Goal: Task Accomplishment & Management: Manage account settings

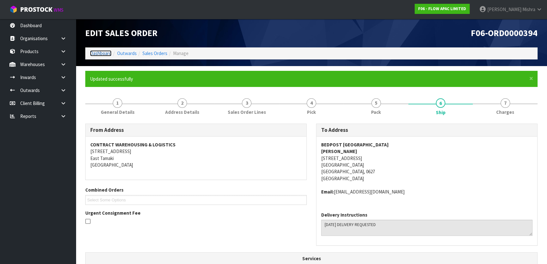
click at [91, 54] on link "Dashboard" at bounding box center [100, 53] width 21 height 6
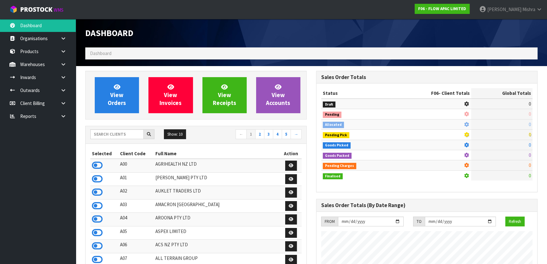
scroll to position [477, 230]
click at [113, 131] on input "text" at bounding box center [116, 134] width 53 height 10
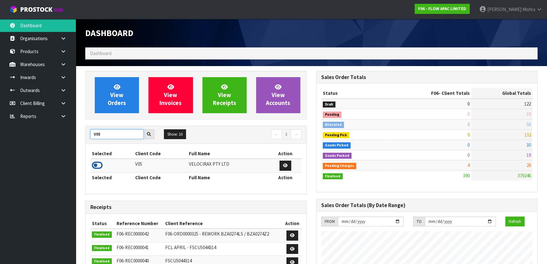
type input "V05"
click at [98, 164] on icon at bounding box center [97, 164] width 11 height 9
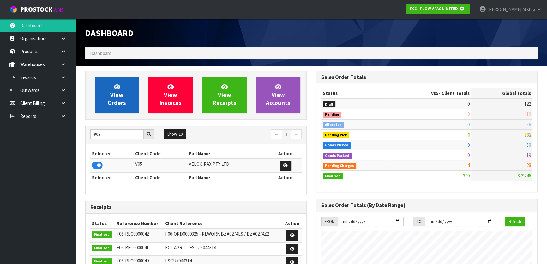
scroll to position [393, 230]
click at [107, 81] on link "View Orders" at bounding box center [117, 95] width 44 height 36
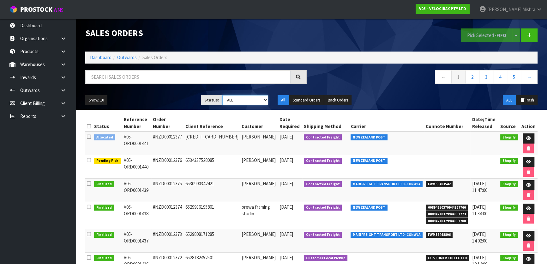
click at [253, 99] on select "Draft Pending Allocated Pending Pick Goods Picked Goods Packed Pending Charges …" at bounding box center [245, 100] width 46 height 10
select select "string:5"
click at [222, 95] on select "Draft Pending Allocated Pending Pick Goods Picked Goods Packed Pending Charges …" at bounding box center [245, 100] width 46 height 10
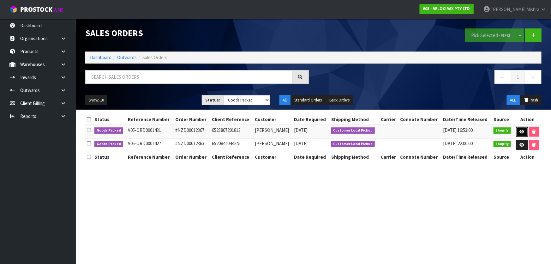
click at [521, 132] on icon at bounding box center [522, 131] width 5 height 4
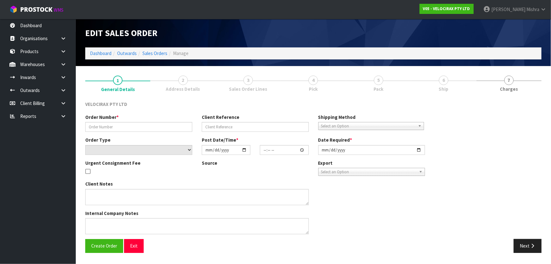
type input "#NZD00012367"
type input "6523867201813"
select select "number:0"
type input "[DATE]"
type input "13:05:48.000"
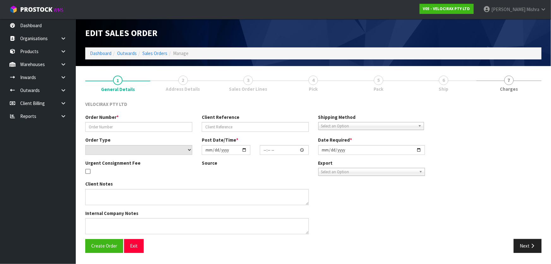
type input "[DATE]"
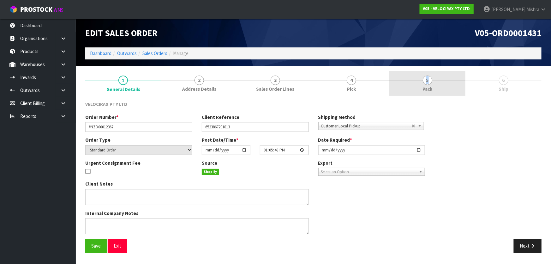
click at [428, 79] on span "5" at bounding box center [427, 79] width 9 height 9
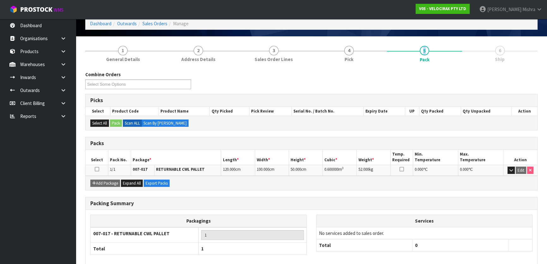
scroll to position [60, 0]
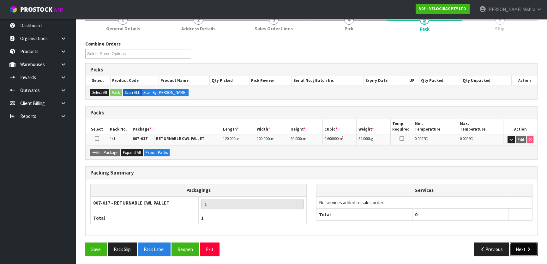
click at [523, 244] on button "Next" at bounding box center [524, 249] width 28 height 14
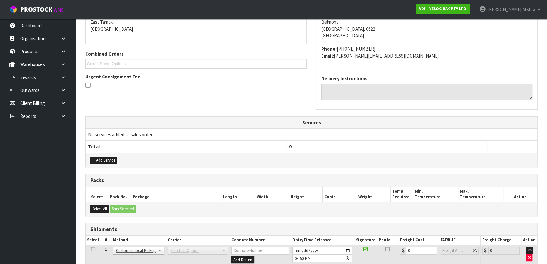
scroll to position [154, 0]
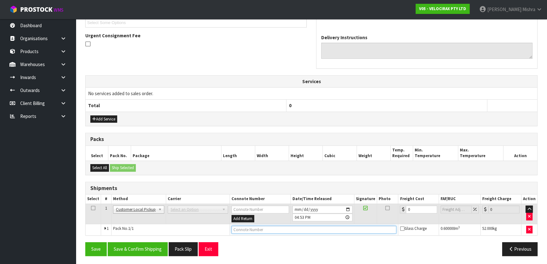
click at [255, 229] on input "text" at bounding box center [313, 229] width 165 height 8
type input "CUSTOMER COLLECTED"
click at [152, 243] on button "Save & Confirm Shipping" at bounding box center [138, 249] width 60 height 14
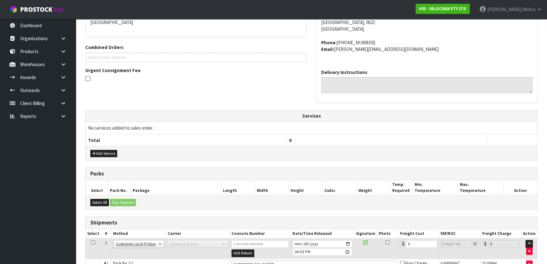
scroll to position [177, 0]
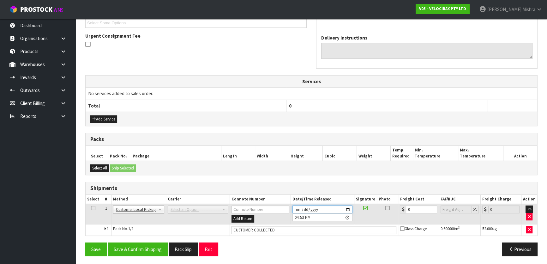
click at [295, 207] on input "[DATE]" at bounding box center [322, 209] width 60 height 8
type input "[DATE]"
type input "16:53:00.000"
click at [297, 207] on input "[DATE]" at bounding box center [322, 209] width 60 height 8
type input "[DATE]"
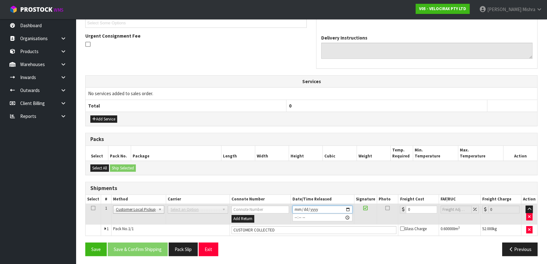
type input "16:53:00.000"
type input "[DATE]"
type input "16:53:00.000"
click at [125, 245] on button "Save & Confirm Shipping" at bounding box center [138, 249] width 60 height 14
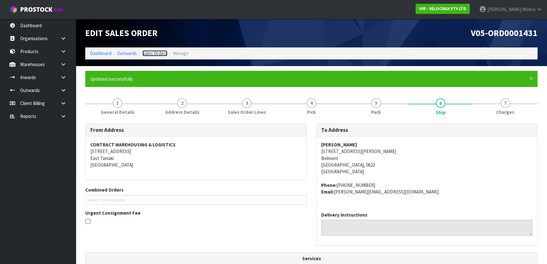
click at [149, 51] on link "Sales Orders" at bounding box center [154, 53] width 25 height 6
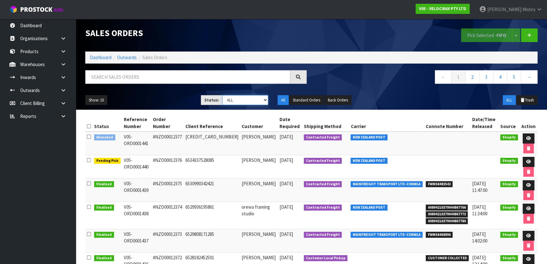
drag, startPoint x: 231, startPoint y: 99, endPoint x: 231, endPoint y: 104, distance: 5.4
click at [231, 99] on select "Draft Pending Allocated Pending Pick Goods Picked Goods Packed Pending Charges …" at bounding box center [245, 100] width 46 height 10
select select "string:5"
click at [222, 95] on select "Draft Pending Allocated Pending Pick Goods Picked Goods Packed Pending Charges …" at bounding box center [245, 100] width 46 height 10
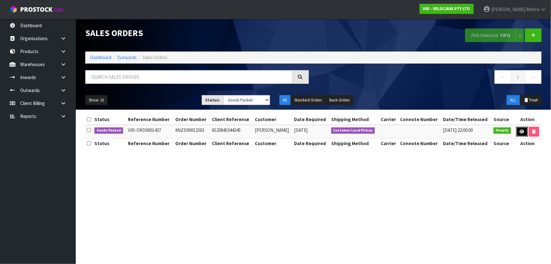
click at [518, 128] on link at bounding box center [522, 132] width 12 height 10
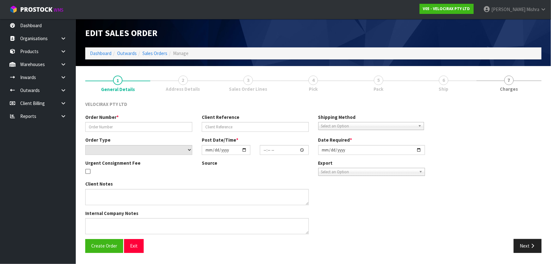
type input "#NZD00012363"
type input "6520841044245"
select select "number:0"
type input "[DATE]"
type input "15:34:46.000"
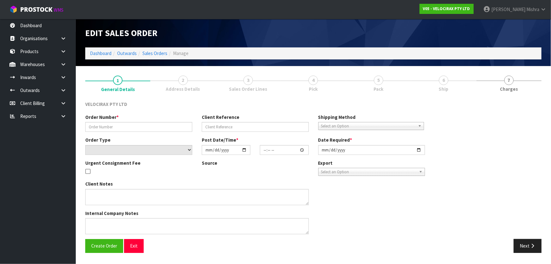
type input "[DATE]"
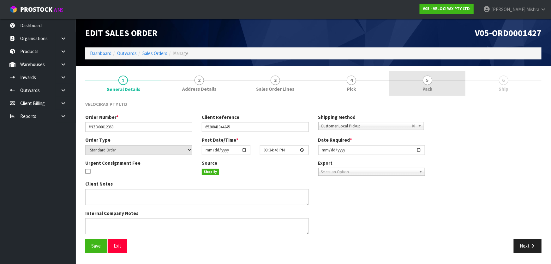
drag, startPoint x: 443, startPoint y: 78, endPoint x: 433, endPoint y: 88, distance: 14.5
click at [442, 78] on link "5 Pack" at bounding box center [427, 83] width 76 height 25
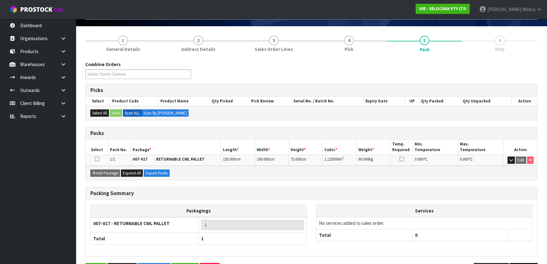
scroll to position [60, 0]
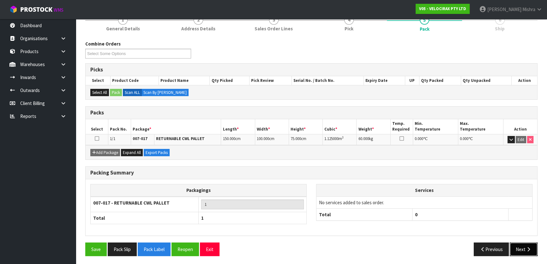
drag, startPoint x: 517, startPoint y: 243, endPoint x: 501, endPoint y: 237, distance: 16.7
click at [515, 242] on button "Next" at bounding box center [524, 249] width 28 height 14
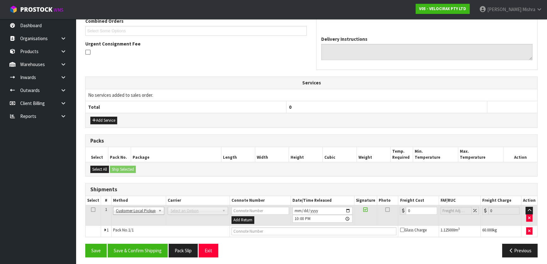
scroll to position [146, 0]
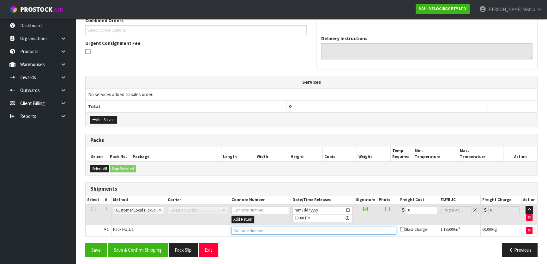
click at [287, 226] on input "text" at bounding box center [313, 230] width 165 height 8
type input "CUSTOMER COLLECTED"
click at [298, 208] on input "[DATE]" at bounding box center [322, 210] width 60 height 8
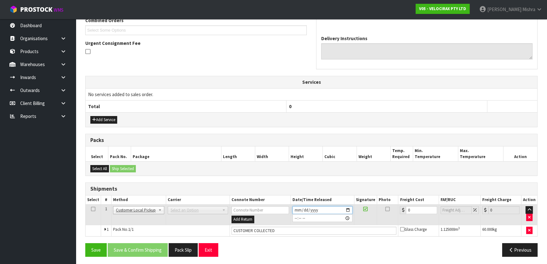
type input "[DATE]"
type input "22:00:00.000"
type input "[DATE]"
type input "22:00:00.000"
click at [147, 247] on button "Save & Confirm Shipping" at bounding box center [138, 250] width 60 height 14
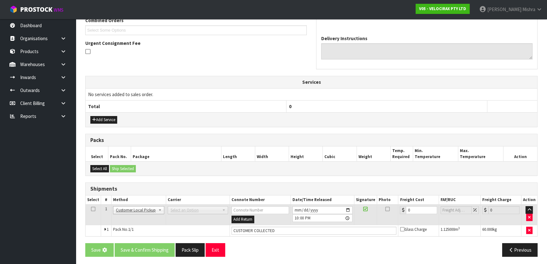
scroll to position [0, 0]
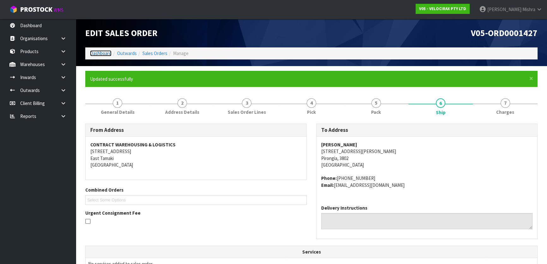
click at [96, 51] on link "Dashboard" at bounding box center [100, 53] width 21 height 6
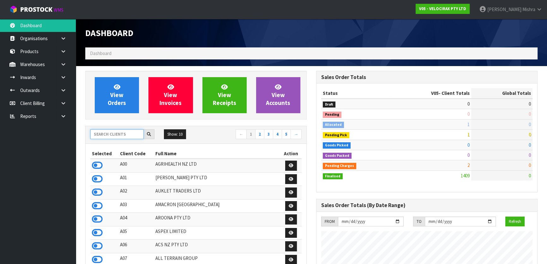
click at [114, 132] on input "text" at bounding box center [116, 134] width 53 height 10
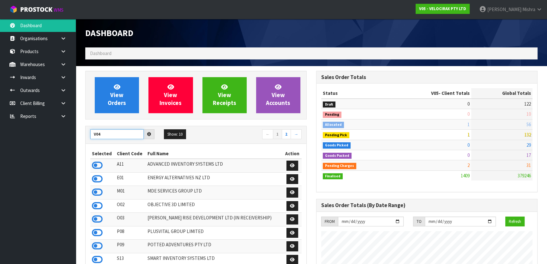
type input "V04"
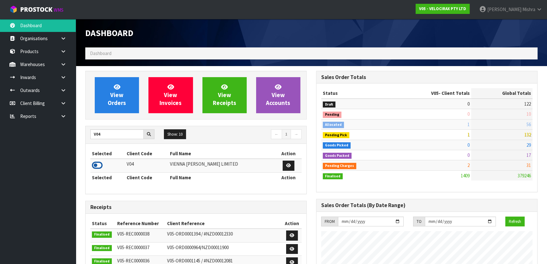
click at [99, 164] on icon at bounding box center [97, 164] width 11 height 9
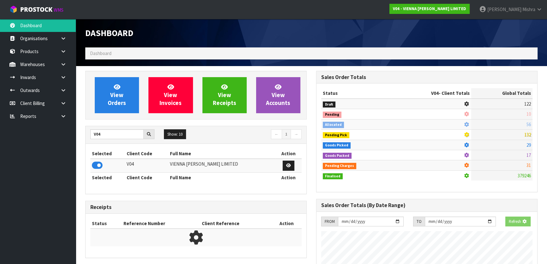
scroll to position [393, 230]
click at [112, 104] on span "View Orders" at bounding box center [117, 95] width 18 height 24
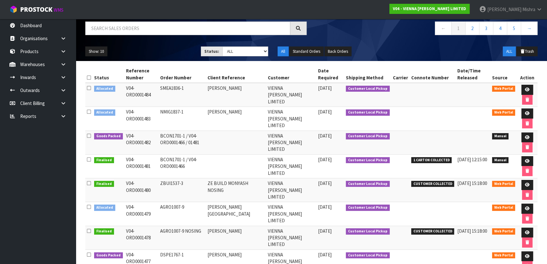
scroll to position [128, 0]
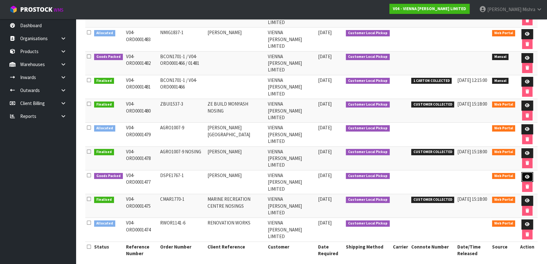
click at [527, 175] on icon at bounding box center [527, 177] width 5 height 4
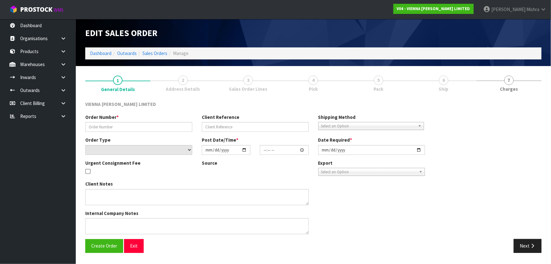
type input "DSPE1767-1"
type input "[PERSON_NAME]"
select select "number:0"
type input "[DATE]"
type input "11:24:00.000"
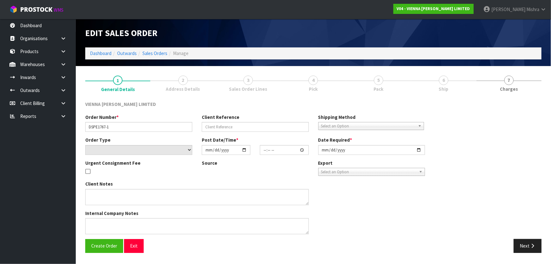
type input "[DATE]"
type textarea "[PERSON_NAME]"
type textarea "YES IT WILL BE EITHER BE 3RD OR 4TH COLLECTION- TBC."
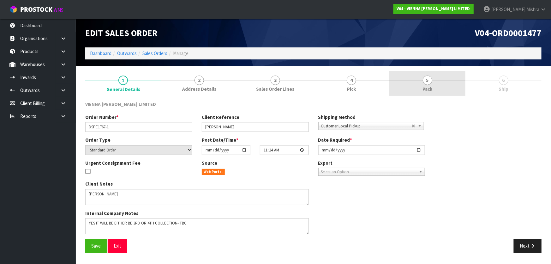
click at [449, 81] on link "5 Pack" at bounding box center [427, 83] width 76 height 25
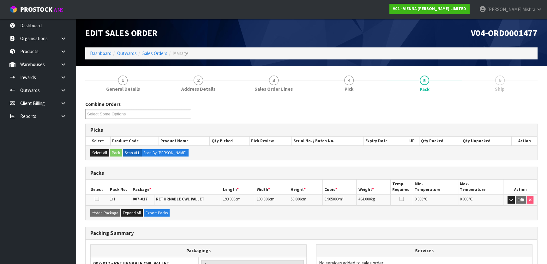
scroll to position [60, 0]
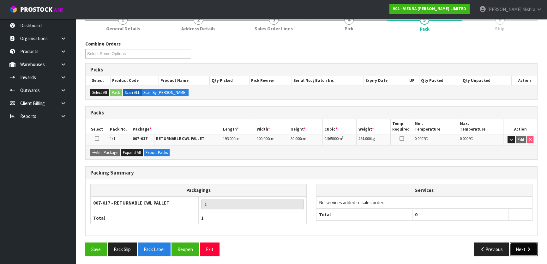
click at [514, 246] on button "Next" at bounding box center [524, 249] width 28 height 14
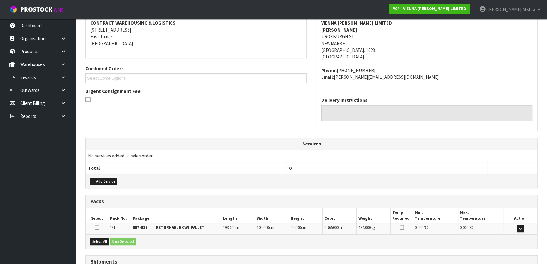
scroll to position [150, 0]
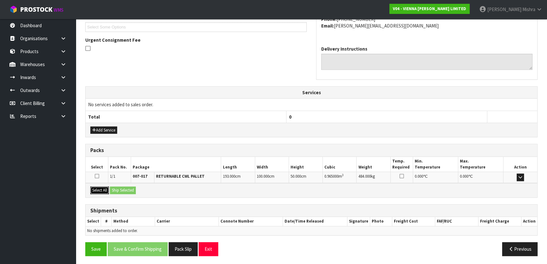
drag, startPoint x: 102, startPoint y: 191, endPoint x: 126, endPoint y: 188, distance: 24.5
click at [103, 191] on button "Select All" at bounding box center [99, 190] width 19 height 8
click at [130, 189] on button "Ship Selected" at bounding box center [123, 190] width 26 height 8
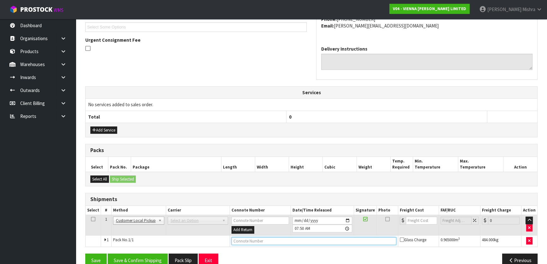
click at [250, 237] on input "text" at bounding box center [313, 241] width 165 height 8
type input "CUSTOMER COLLECTED"
click at [151, 259] on button "Save & Confirm Shipping" at bounding box center [138, 260] width 60 height 14
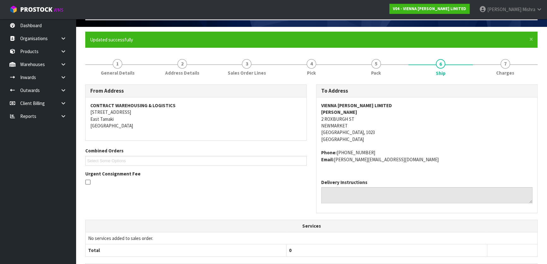
scroll to position [0, 0]
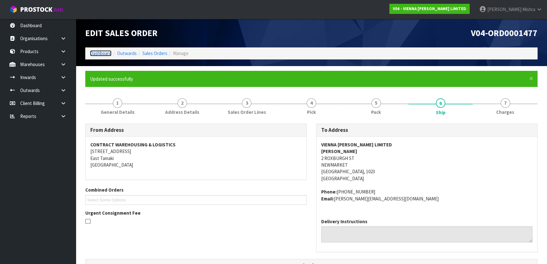
click at [97, 51] on link "Dashboard" at bounding box center [100, 53] width 21 height 6
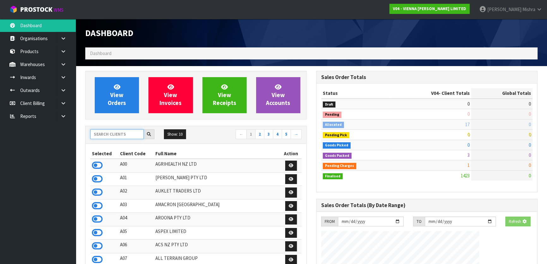
click at [111, 132] on input "text" at bounding box center [116, 134] width 53 height 10
type input "E04"
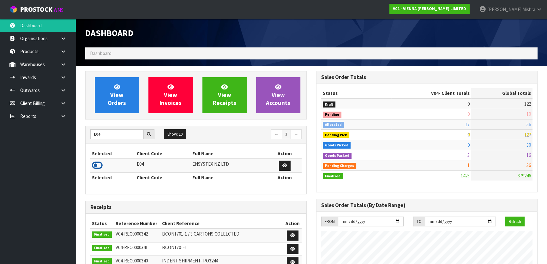
click at [99, 167] on icon at bounding box center [97, 164] width 11 height 9
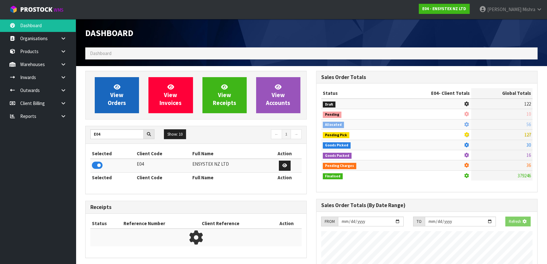
scroll to position [315337, 315500]
click at [111, 94] on span "View Orders" at bounding box center [117, 95] width 18 height 24
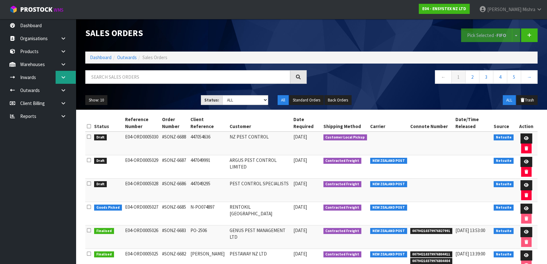
click at [63, 72] on link at bounding box center [66, 77] width 20 height 13
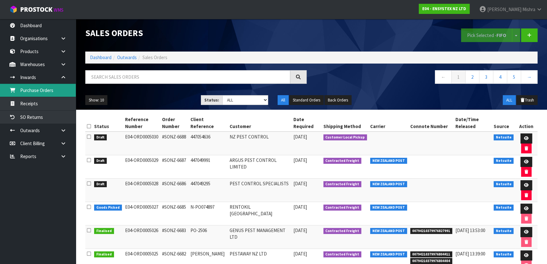
click at [55, 93] on link "Purchase Orders" at bounding box center [38, 90] width 76 height 13
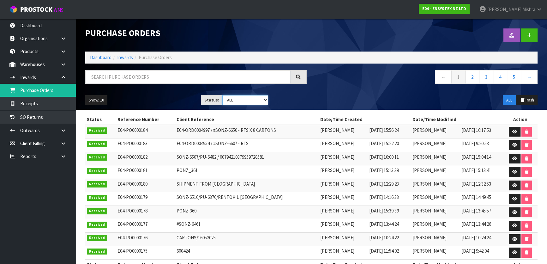
click at [239, 99] on select "Draft Pending Received Cancelled ALL" at bounding box center [245, 100] width 46 height 10
click at [222, 95] on select "Draft Pending Received Cancelled ALL" at bounding box center [245, 100] width 46 height 10
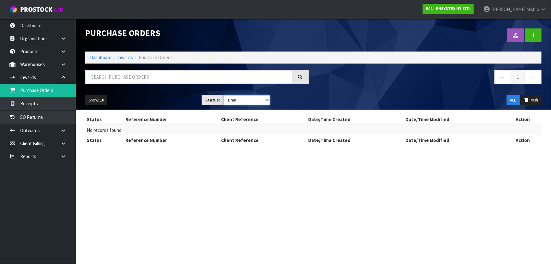
click at [240, 98] on select "Draft Pending Received Cancelled ALL" at bounding box center [246, 100] width 47 height 10
select select "string:ALL"
click at [223, 95] on select "Draft Pending Received Cancelled ALL" at bounding box center [246, 100] width 47 height 10
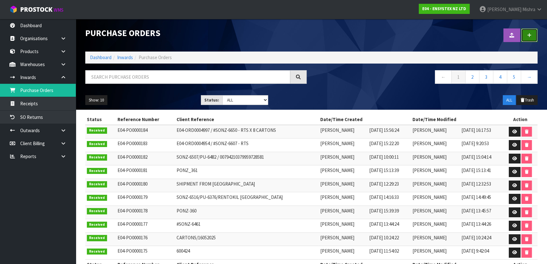
click at [528, 38] on link at bounding box center [529, 35] width 16 height 14
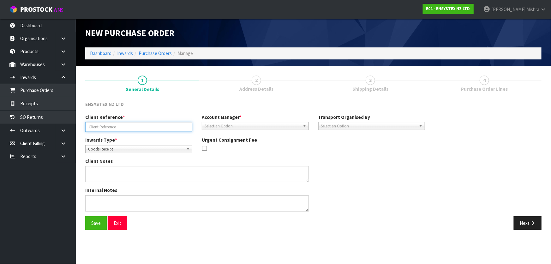
click at [129, 123] on input "text" at bounding box center [138, 127] width 107 height 10
paste input "SHIPMENT : PONZ 362"
type input "SHIPMENT : PONZ 362"
click at [217, 124] on span "Select an Option" at bounding box center [253, 126] width 96 height 8
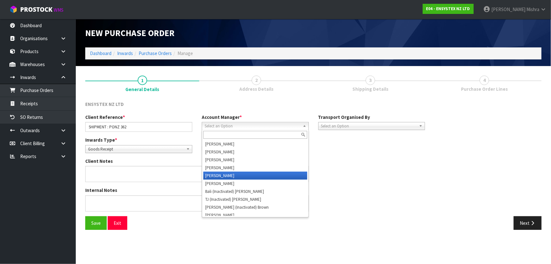
click at [215, 176] on li "[PERSON_NAME]" at bounding box center [255, 175] width 104 height 8
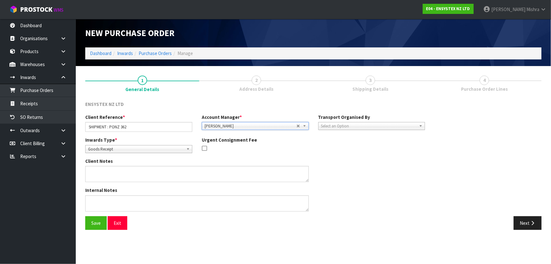
click at [353, 124] on span "Select an Option" at bounding box center [369, 126] width 96 height 8
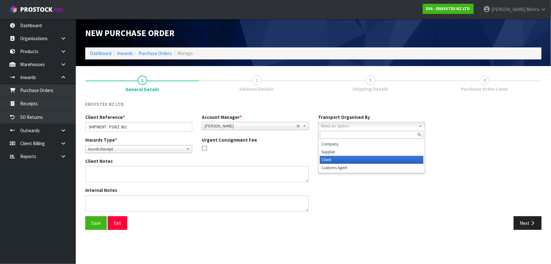
click at [350, 158] on li "Client" at bounding box center [372, 160] width 104 height 8
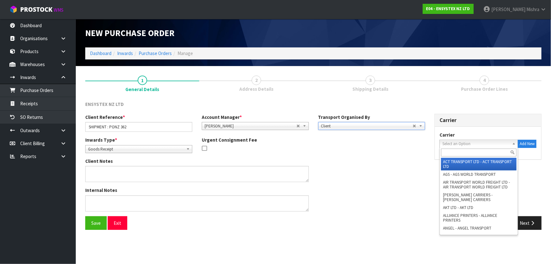
click at [452, 140] on span "Select an Option" at bounding box center [475, 144] width 67 height 8
click at [452, 151] on input "text" at bounding box center [478, 152] width 75 height 8
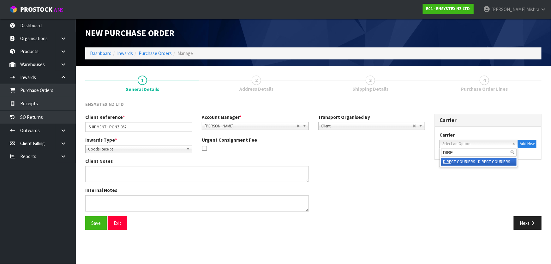
type input "DIRE"
click at [489, 160] on li "DIRE CT COURIERS - DIRECT COURIERS" at bounding box center [478, 162] width 75 height 8
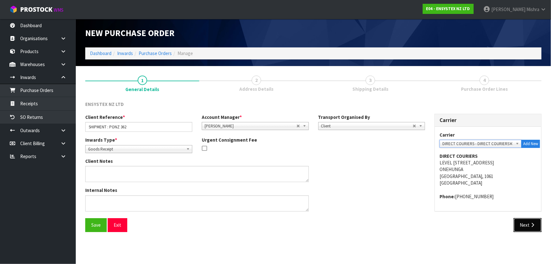
click at [520, 225] on button "Next" at bounding box center [528, 225] width 28 height 14
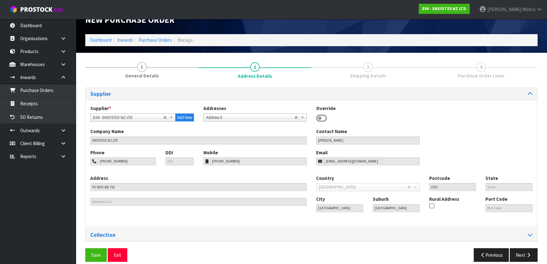
scroll to position [20, 0]
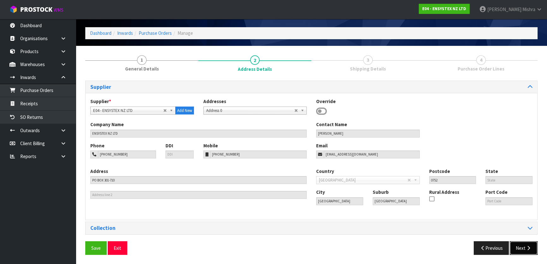
click at [516, 247] on button "Next" at bounding box center [524, 248] width 28 height 14
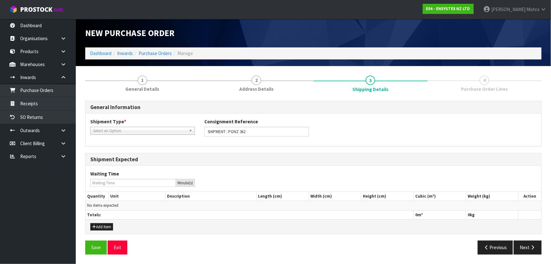
click at [113, 132] on span "Select an Option" at bounding box center [139, 131] width 93 height 8
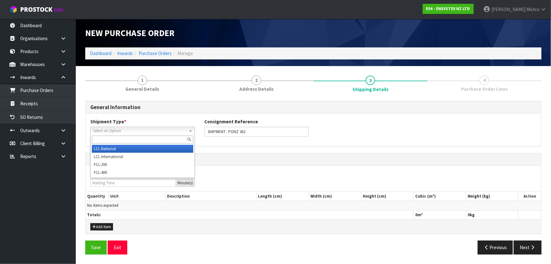
click at [112, 147] on li "LCL National" at bounding box center [142, 149] width 101 height 8
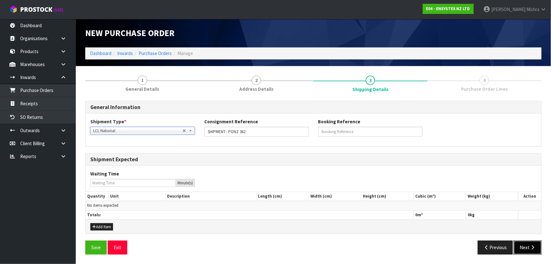
click at [521, 249] on button "Next" at bounding box center [528, 247] width 28 height 14
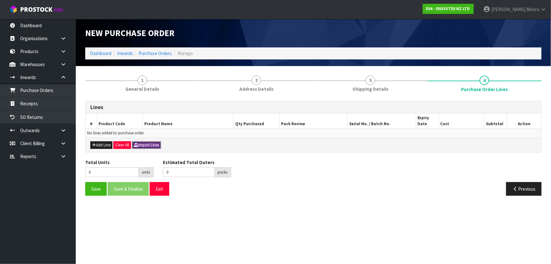
click at [141, 145] on button "Import Lines" at bounding box center [146, 145] width 29 height 8
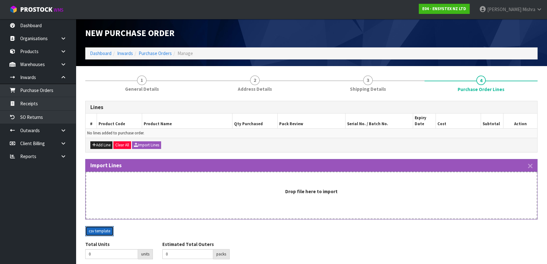
click at [98, 234] on button "csv template" at bounding box center [99, 231] width 28 height 10
click at [154, 146] on button "Import Lines" at bounding box center [146, 145] width 29 height 8
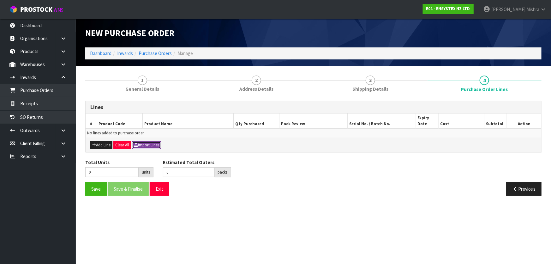
click at [154, 145] on button "Import Lines" at bounding box center [146, 145] width 29 height 8
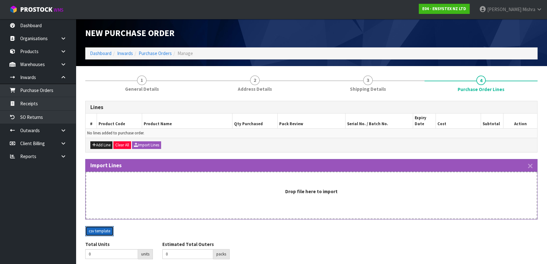
click at [102, 231] on button "csv template" at bounding box center [99, 231] width 28 height 10
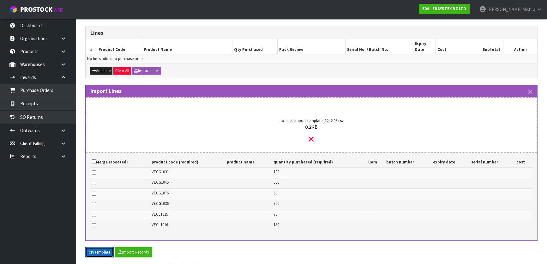
scroll to position [116, 0]
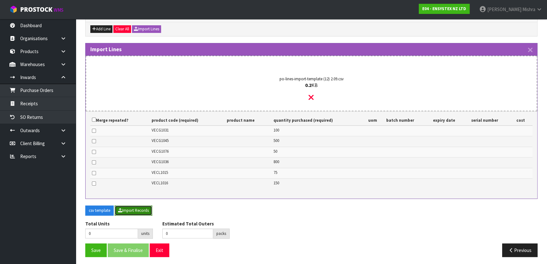
click at [138, 208] on button "Import Records" at bounding box center [134, 210] width 38 height 10
type input "1675"
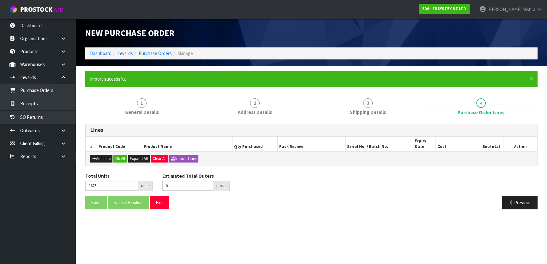
scroll to position [24, 0]
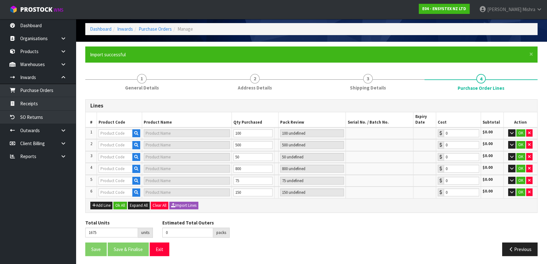
type input "5"
type input "VECG1076"
type input "VECTOTHOR FALCON LED GLUEBOARD PACK 10"
type input "5 CTN"
type input "0.00"
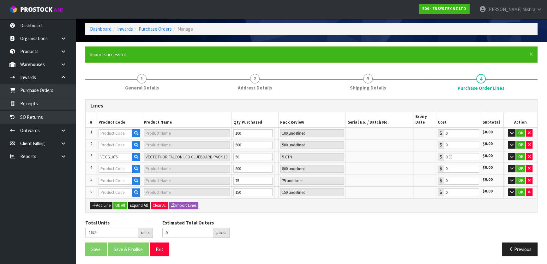
type input "235"
type input "VECG1036"
type input "VECTOTHOR UNIVERSAL GLUEBOARD BLACK ( PACK OF 10 )"
type input "80 CTN"
type input "0.00"
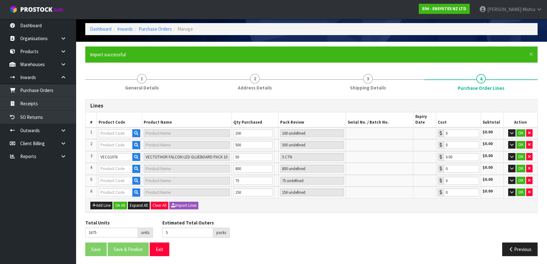
type input "VECL1016"
type input "VECTOTHOR OSPREY ASTRON 15W LAMPS"
type input "150 CTN"
type input "0.00"
type input "295"
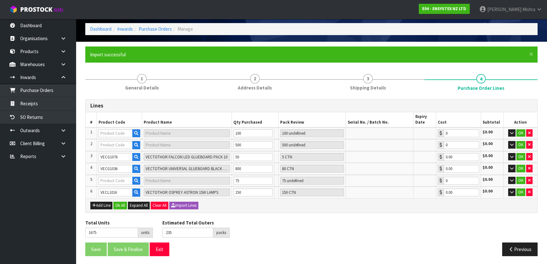
type input "VECG1031"
type input "VECTOTHOR MERLIN 100E/KINGFISHER GLUEBOARD PK 10"
type input "10 CTN"
type input "0.00"
type input "VECG1045"
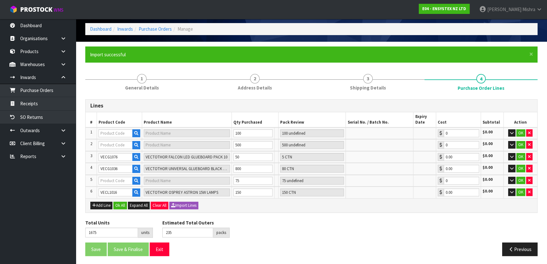
type input "VECTOTHOR OSPREY/BUZZARD GLUEBOARD PACK 10"
type input "50 CTN"
type input "0.00"
type input "320"
type input "VECL1015"
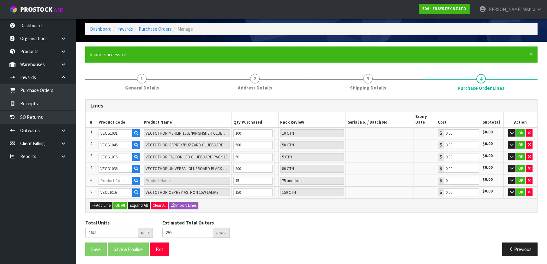
type input "VECTOTHOR FALCON"
type input "25 CTN"
type input "0.00"
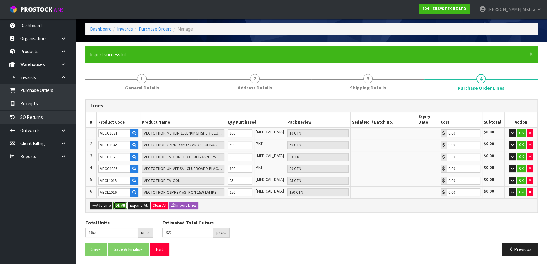
click at [123, 203] on button "Ok All" at bounding box center [120, 205] width 14 height 8
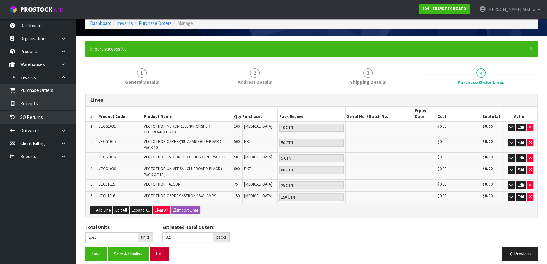
scroll to position [35, 0]
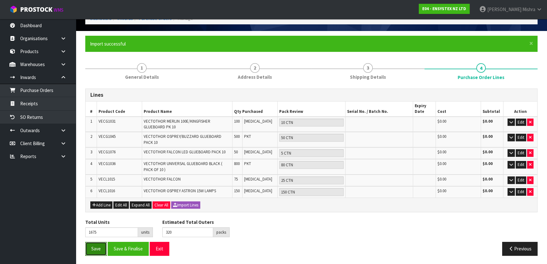
click at [91, 244] on button "Save" at bounding box center [95, 249] width 21 height 14
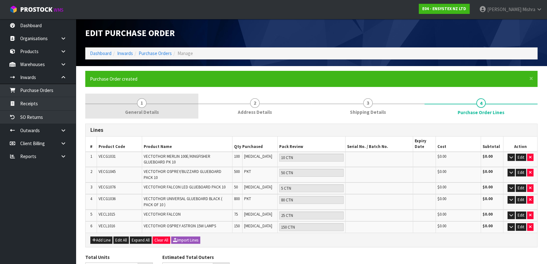
type input "0"
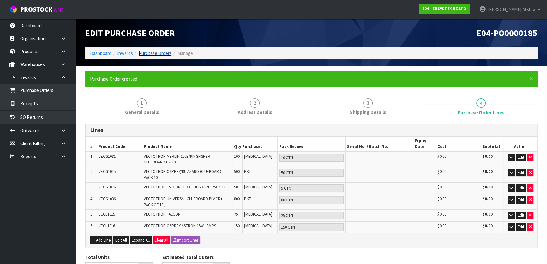
click at [154, 51] on link "Purchase Orders" at bounding box center [155, 53] width 33 height 6
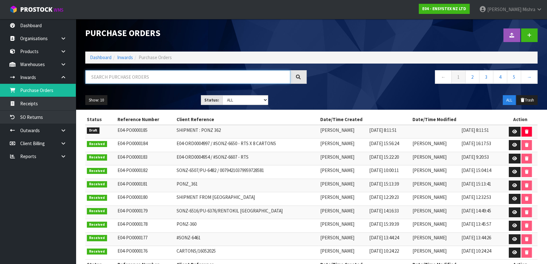
click at [148, 78] on input "text" at bounding box center [187, 77] width 205 height 14
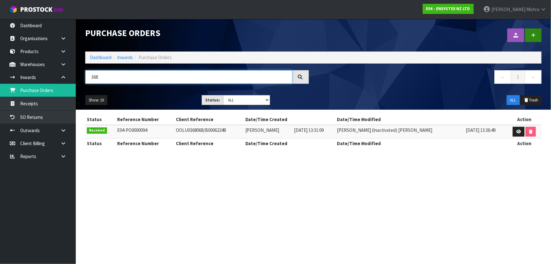
type input "368"
click at [531, 34] on icon at bounding box center [533, 35] width 4 height 5
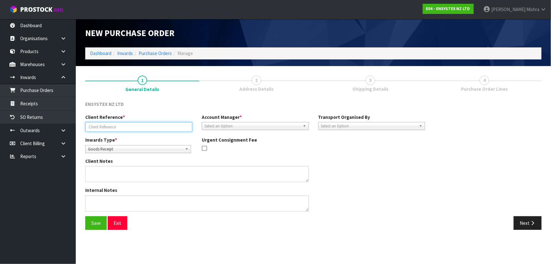
click at [105, 127] on input "text" at bounding box center [138, 127] width 107 height 10
paste input "PONZ-368"
type input "PONZ-368"
click at [162, 205] on textarea at bounding box center [197, 203] width 224 height 16
paste textarea "PLEASE NOTE FOR ITEM CHEMX1014 MAXXTHOR SC 100 1L X 120 BOTTLES – THIS STOCK MU…"
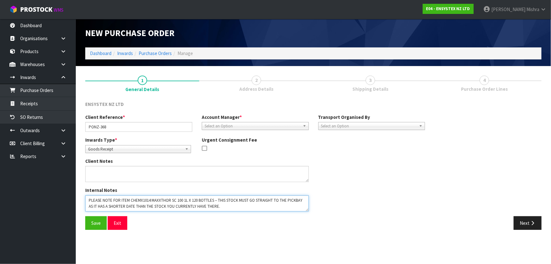
type textarea "PLEASE NOTE FOR ITEM CHEMX1014 MAXXTHOR SC 100 1L X 120 BOTTLES – THIS STOCK MU…"
click at [231, 126] on span "Select an Option" at bounding box center [253, 126] width 96 height 8
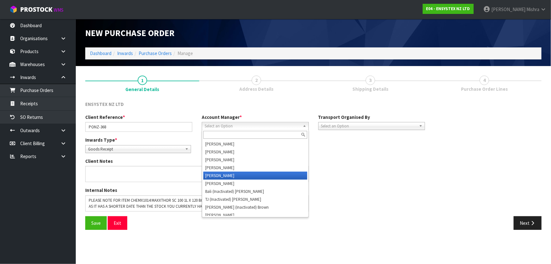
click at [225, 176] on li "[PERSON_NAME]" at bounding box center [255, 175] width 104 height 8
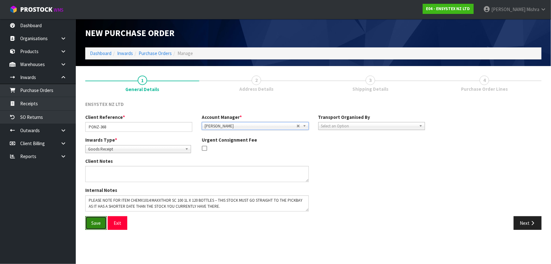
click at [88, 219] on button "Save" at bounding box center [95, 223] width 21 height 14
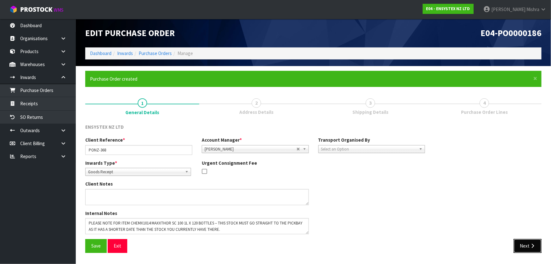
click at [518, 247] on button "Next" at bounding box center [528, 246] width 28 height 14
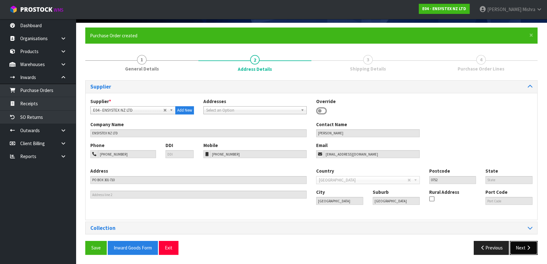
click at [516, 249] on button "Next" at bounding box center [524, 248] width 28 height 14
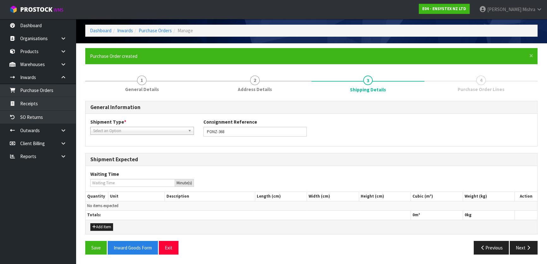
scroll to position [22, 0]
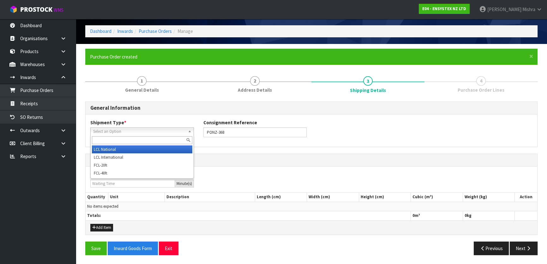
click at [114, 135] on div "Select an Option LCL National LCL International FCL-20ft FCL-40ft" at bounding box center [142, 131] width 104 height 8
click at [102, 149] on li "LCL National" at bounding box center [142, 149] width 100 height 8
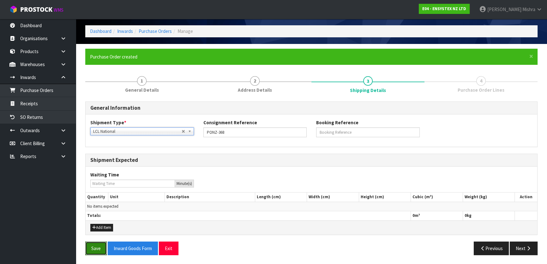
drag, startPoint x: 96, startPoint y: 250, endPoint x: 336, endPoint y: 259, distance: 240.4
click at [96, 250] on button "Save" at bounding box center [95, 248] width 21 height 14
click at [515, 246] on button "Next" at bounding box center [524, 248] width 28 height 14
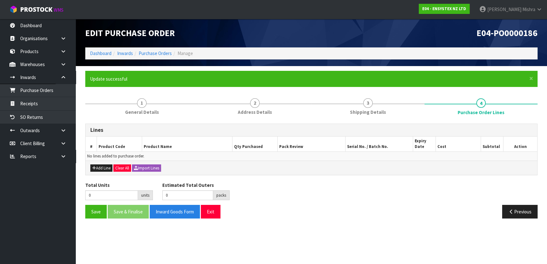
scroll to position [0, 0]
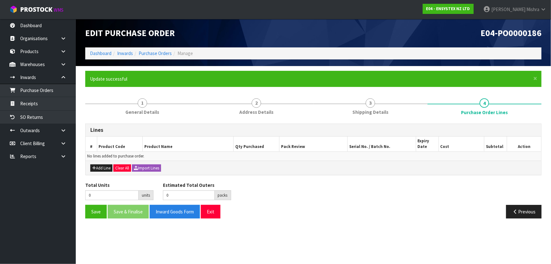
click at [404, 220] on div "Save Save & Finalise Inward Goods Form Exit Previous" at bounding box center [314, 214] width 466 height 18
click at [146, 168] on button "Import Lines" at bounding box center [146, 168] width 29 height 8
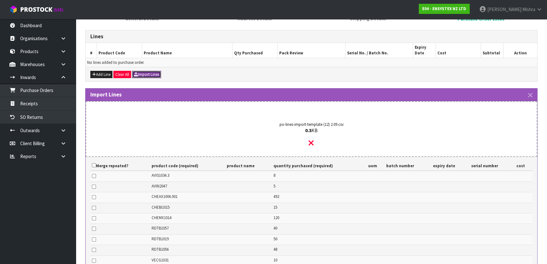
scroll to position [180, 0]
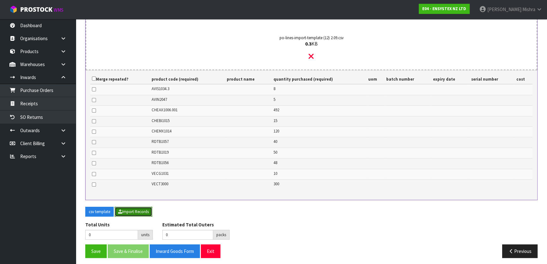
click at [135, 208] on button "Import Records" at bounding box center [134, 211] width 38 height 10
click at [398, 239] on div "Total Units 0 units Estimated Total Outers 0 packs Estimated Total Pallets 0 pa…" at bounding box center [312, 232] width 462 height 23
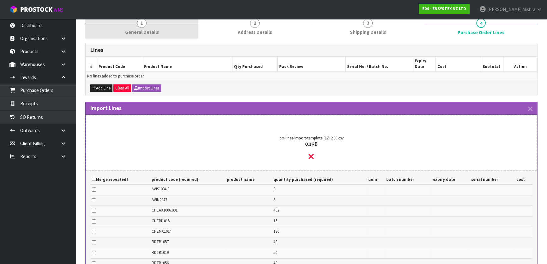
scroll to position [8, 0]
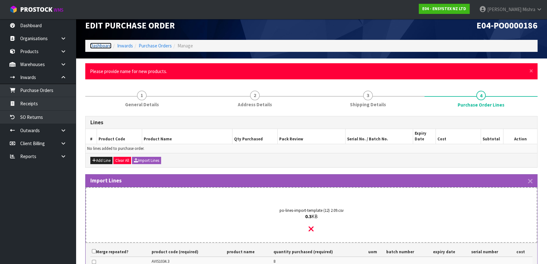
click at [101, 44] on link "Dashboard" at bounding box center [100, 46] width 21 height 6
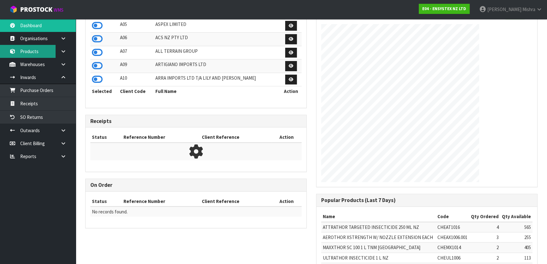
scroll to position [289, 0]
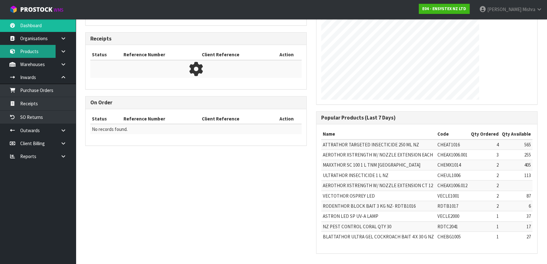
click at [29, 51] on link "Products" at bounding box center [38, 51] width 76 height 13
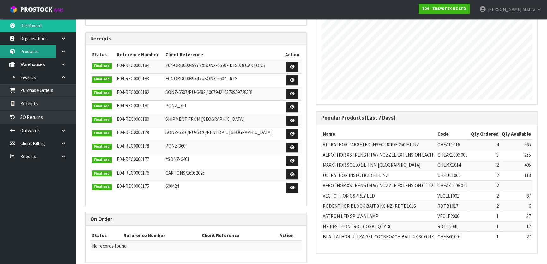
scroll to position [477, 230]
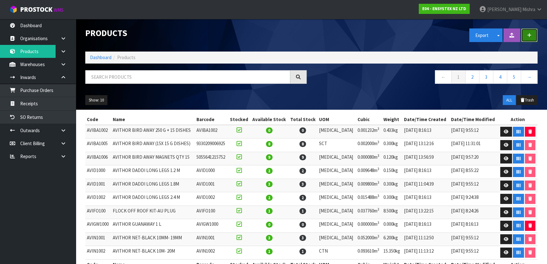
click at [534, 35] on button "button" at bounding box center [529, 35] width 16 height 14
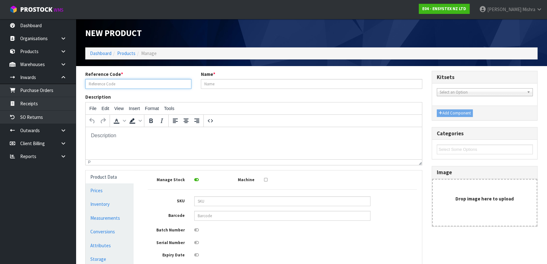
click at [157, 85] on input "text" at bounding box center [138, 84] width 106 height 10
paste input "AVIN2047"
type input "AVIN2047"
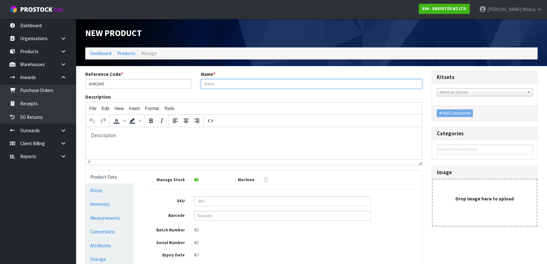
click at [236, 82] on input "text" at bounding box center [311, 84] width 221 height 10
click at [233, 82] on input "text" at bounding box center [311, 84] width 221 height 10
paste input "MULTI SURFACE EYELET PACK 50"
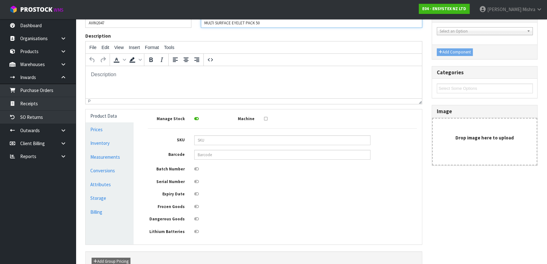
scroll to position [100, 0]
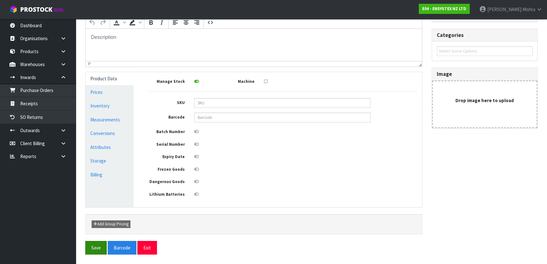
type input "MULTI SURFACE EYELET PACK 50"
click at [102, 248] on button "Save" at bounding box center [95, 248] width 21 height 14
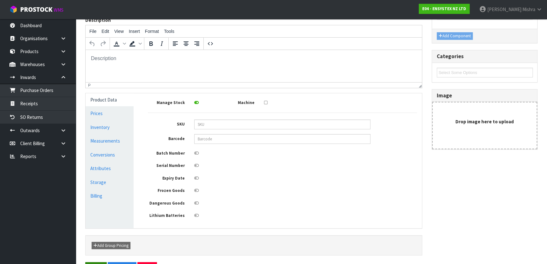
scroll to position [0, 0]
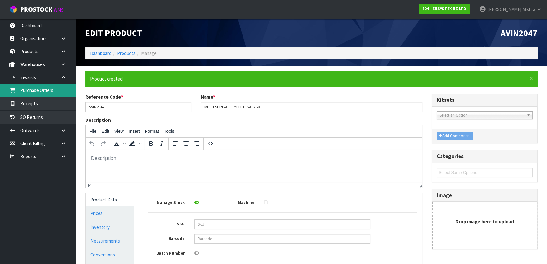
click at [45, 94] on link "Purchase Orders" at bounding box center [38, 90] width 76 height 13
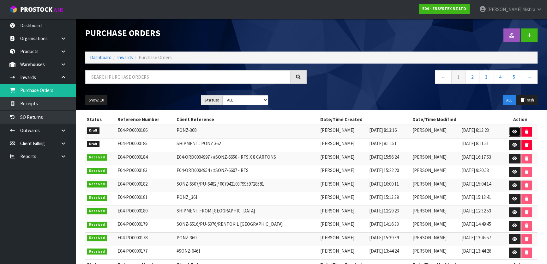
click at [515, 133] on icon at bounding box center [514, 131] width 5 height 4
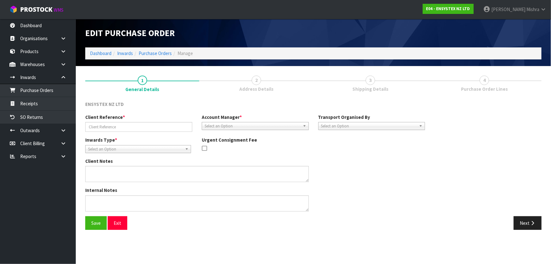
type input "PONZ-368"
type textarea "PLEASE NOTE FOR ITEM CHEMX1014 MAXXTHOR SC 100 1L X 120 BOTTLES – THIS STOCK MU…"
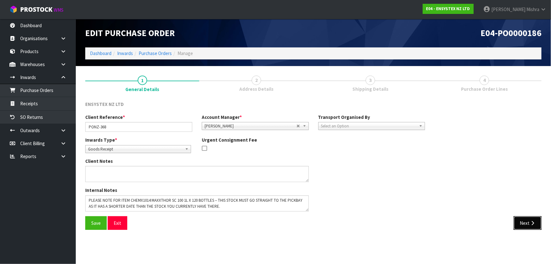
click at [521, 224] on button "Next" at bounding box center [528, 223] width 28 height 14
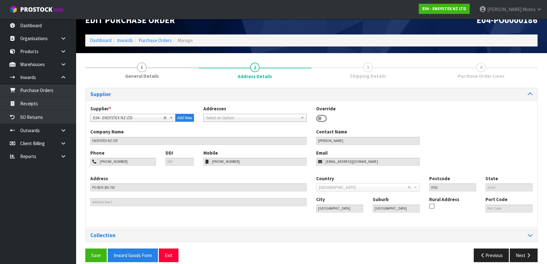
scroll to position [20, 0]
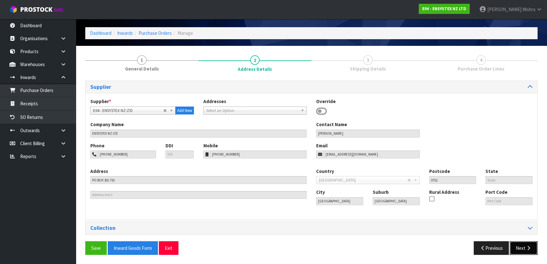
click at [520, 246] on button "Next" at bounding box center [524, 248] width 28 height 14
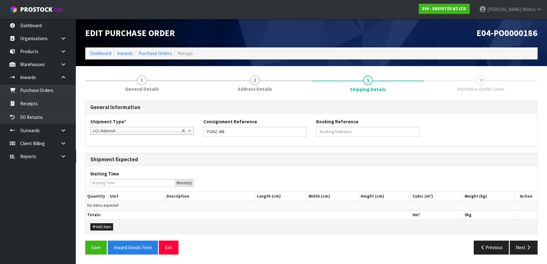
scroll to position [0, 0]
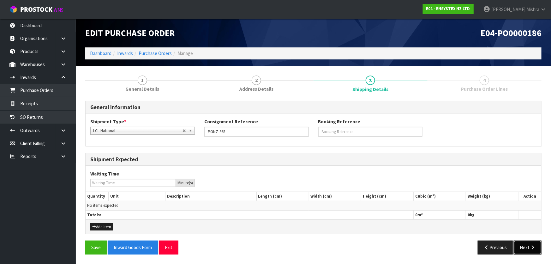
click at [520, 246] on button "Next" at bounding box center [528, 247] width 28 height 14
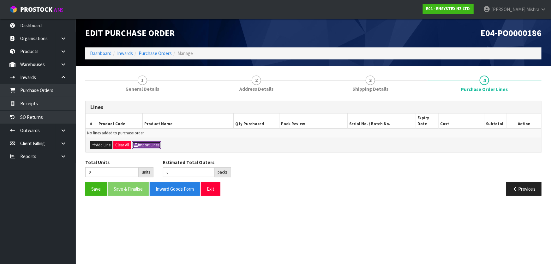
click at [155, 146] on button "Import Lines" at bounding box center [146, 145] width 29 height 8
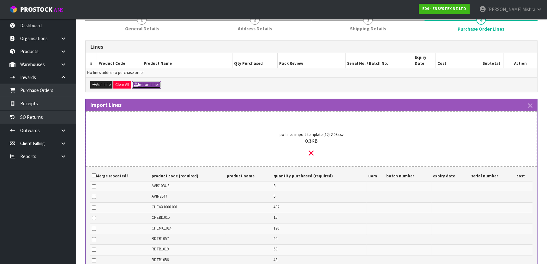
scroll to position [157, 0]
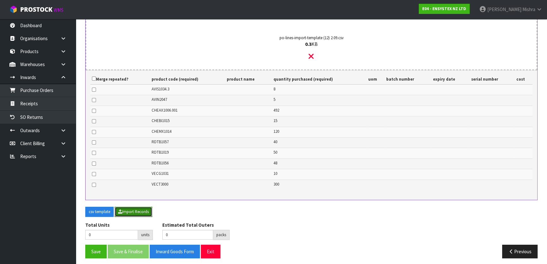
click at [143, 206] on button "Import Records" at bounding box center [134, 211] width 38 height 10
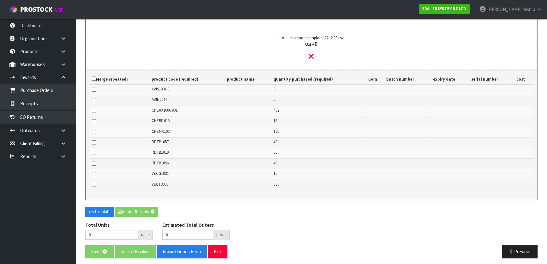
type input "1088"
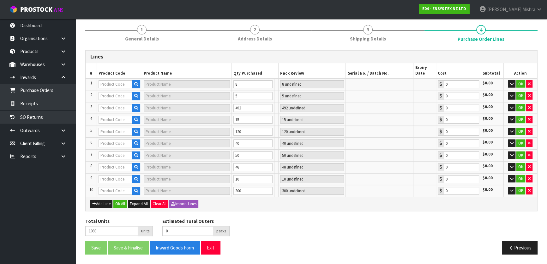
type input "RDTB1019"
type input "RODENTHOR SOFT BAIT 3 KG NZ"
type input "50 PAL"
type input "0.00"
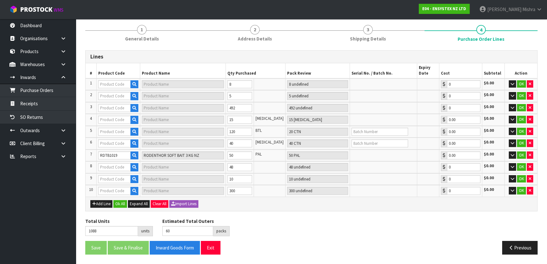
type input "60"
type input "CHEBI1015"
type input "ECOTHOR ACTIVE NATURE INSECT MONITOR GLUEBOARDS PACK 100"
type input "15 [MEDICAL_DATA]"
type input "0.00"
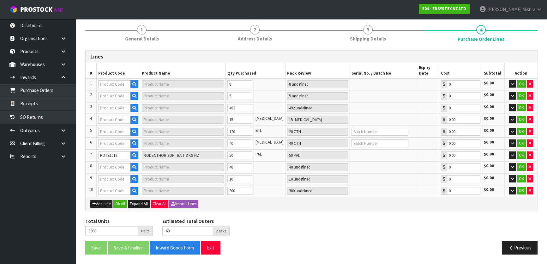
type input "CHEMX1014"
type input "MAXXTHOR SC 100 1 L TNM [GEOGRAPHIC_DATA]"
type input "20 CTN"
type input "0.00"
type input "RDTB1057"
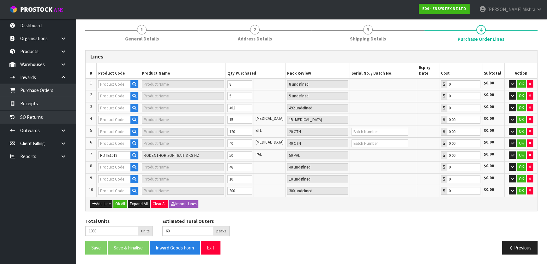
type input "RODENTHOR SOFT BAIT 10 KG"
type input "40 CTN"
type input "0.00"
type input "158"
type input "AVIS1034.3"
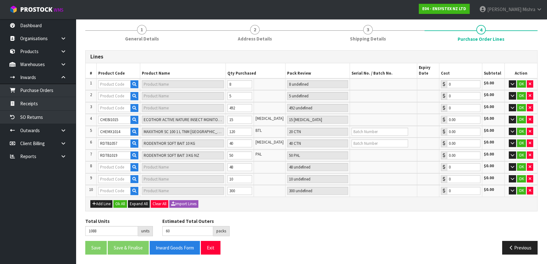
type input "AVITHOR BIRD SPIKES E4 60 M"
type input "8 CTN"
type input "0.00"
type input "AVIN2047"
type input "MULTI SURFACE EYELET PACK 50"
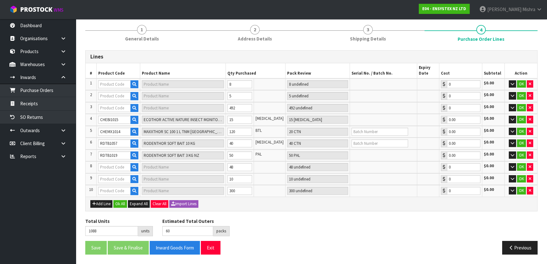
type input "5 [MEDICAL_DATA]"
type input "0.00"
type input "CHEAX1006.001"
type input "AEROTHOR XSTRENGTH W/ NOZZLE EXTENSION EACH"
type input "41 CTN"
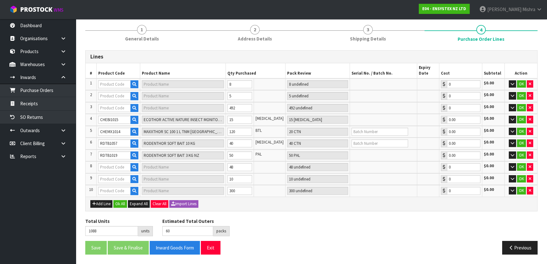
type input "0.00"
type input "RDTB1056"
type input "RODENTHOR BLOCK BAIT 10 KG"
type input "48 CTN"
type input "0.00"
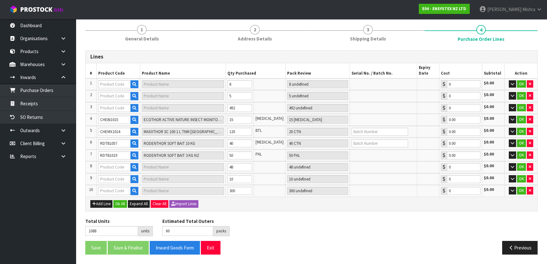
type input "VECG1031"
type input "VECTOTHOR MERLIN 100E/KINGFISHER GLUEBOARD PK 10"
type input "1 CTN"
type input "0.00"
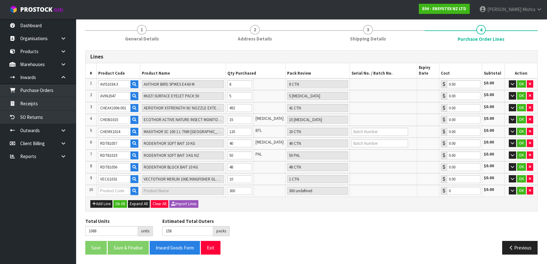
scroll to position [71, 0]
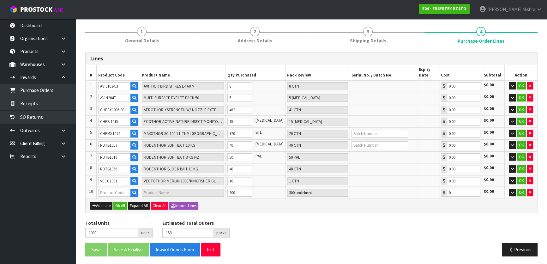
type input "VECT3000"
type input "VECTOTHOR ASTRON 15 WATT UV-A SP 1 YEAR"
type input "12 SCT"
type input "0.00"
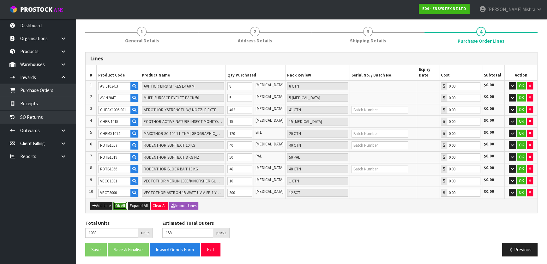
click at [120, 202] on button "Ok All" at bounding box center [120, 206] width 14 height 8
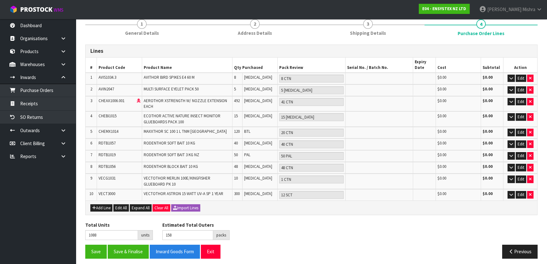
scroll to position [82, 0]
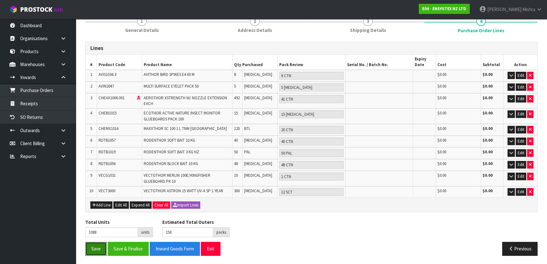
click at [94, 249] on button "Save" at bounding box center [95, 249] width 21 height 14
click at [98, 247] on button "Save" at bounding box center [95, 249] width 21 height 14
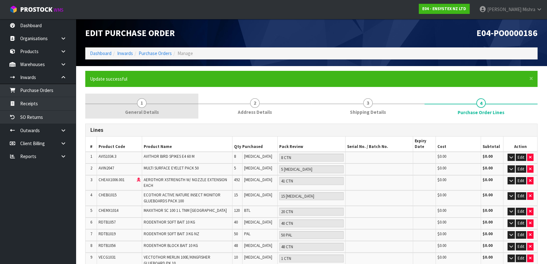
click at [163, 113] on link "1 General Details" at bounding box center [141, 105] width 113 height 25
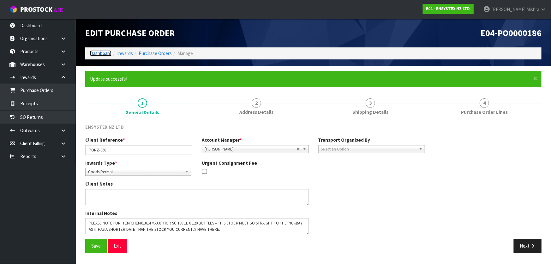
click at [103, 54] on link "Dashboard" at bounding box center [100, 53] width 21 height 6
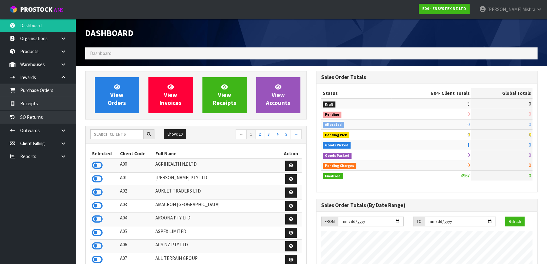
scroll to position [491, 230]
click at [123, 132] on input "text" at bounding box center [116, 134] width 53 height 10
click at [118, 135] on input "text" at bounding box center [116, 134] width 53 height 10
type input "V04"
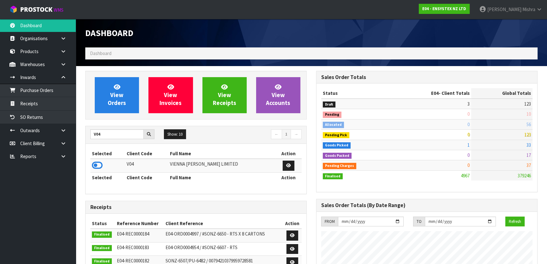
drag, startPoint x: 95, startPoint y: 164, endPoint x: 95, endPoint y: 153, distance: 11.1
click at [94, 164] on icon at bounding box center [97, 164] width 11 height 9
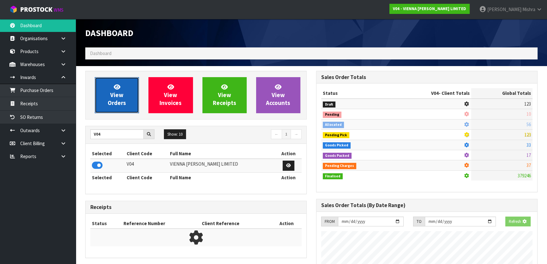
click at [115, 102] on span "View Orders" at bounding box center [117, 95] width 18 height 24
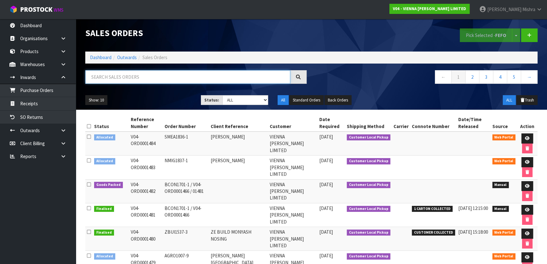
click at [139, 74] on input "text" at bounding box center [187, 77] width 205 height 14
paste input "1455"
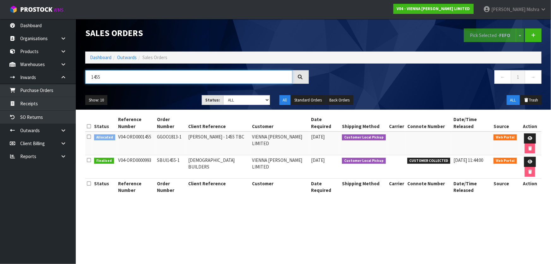
type input "1455"
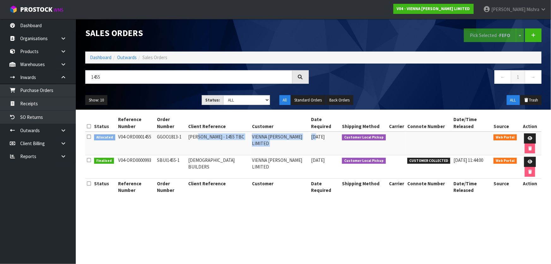
drag, startPoint x: 202, startPoint y: 130, endPoint x: 292, endPoint y: 148, distance: 91.2
click at [315, 131] on tr "Allocated V04-ORD0001455 GGOO1813-1 [PERSON_NAME] - 1455 TBC VIENNA [PERSON_NAM…" at bounding box center [313, 143] width 456 height 24
click at [322, 134] on span "[DATE]" at bounding box center [318, 137] width 14 height 6
click at [325, 121] on th "Date Required" at bounding box center [325, 122] width 31 height 17
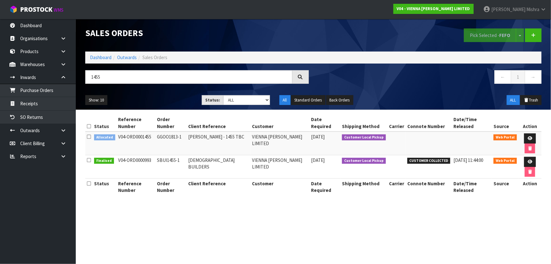
click at [325, 134] on span "[DATE]" at bounding box center [318, 137] width 14 height 6
click at [528, 136] on icon at bounding box center [530, 138] width 5 height 4
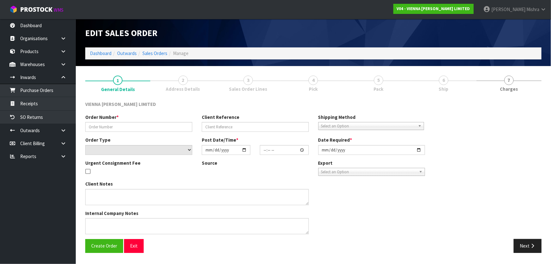
type input "GGOO1813-1"
type input "[PERSON_NAME] - 1455 TBC"
select select "number:0"
type input "[DATE]"
type input "11:14:00.000"
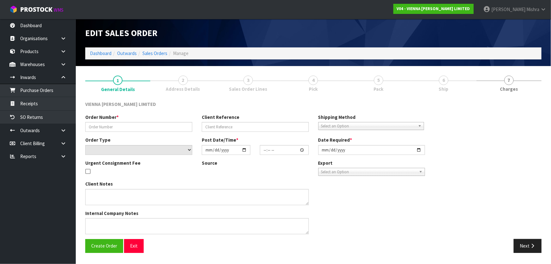
type input "[DATE]"
type textarea "[PERSON_NAME]"
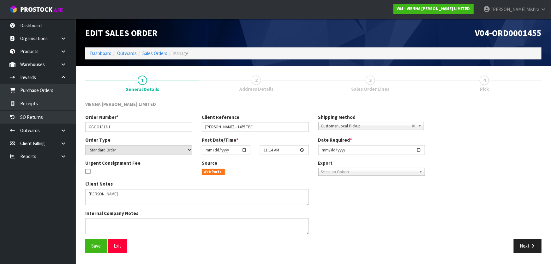
click at [359, 77] on link "3 Sales Order Lines" at bounding box center [371, 83] width 114 height 25
click at [527, 247] on button "Next" at bounding box center [528, 246] width 28 height 14
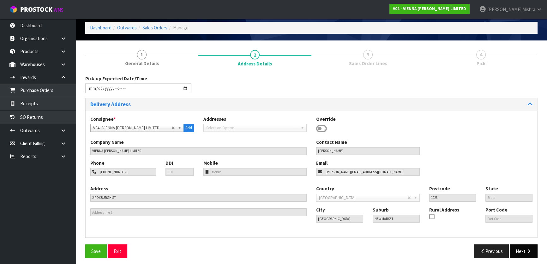
scroll to position [29, 0]
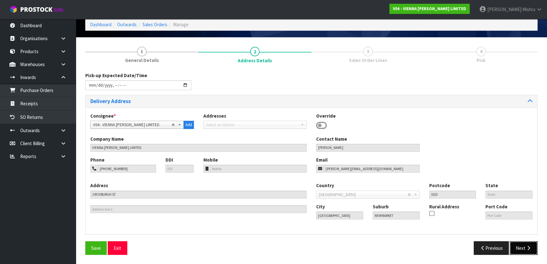
click at [518, 245] on button "Next" at bounding box center [524, 248] width 28 height 14
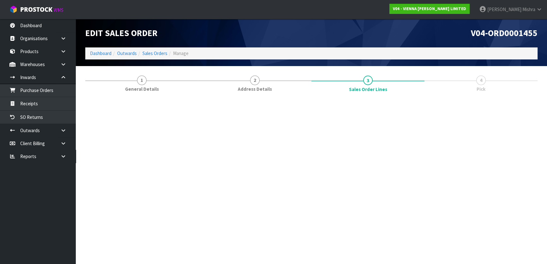
scroll to position [0, 0]
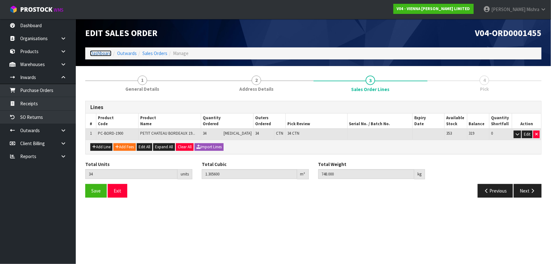
click at [96, 53] on link "Dashboard" at bounding box center [100, 53] width 21 height 6
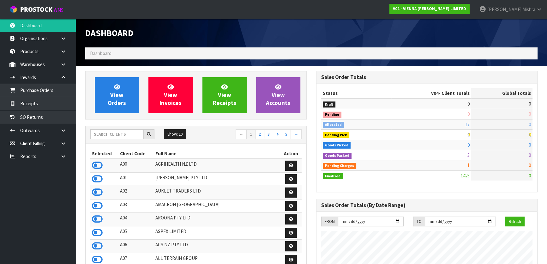
scroll to position [498, 230]
click at [110, 130] on input "text" at bounding box center [116, 134] width 53 height 10
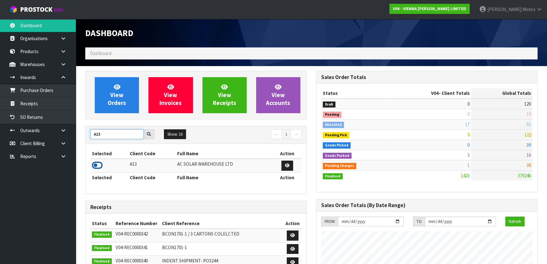
type input "A13"
drag, startPoint x: 94, startPoint y: 164, endPoint x: 110, endPoint y: 125, distance: 42.0
click at [95, 164] on icon at bounding box center [97, 164] width 11 height 9
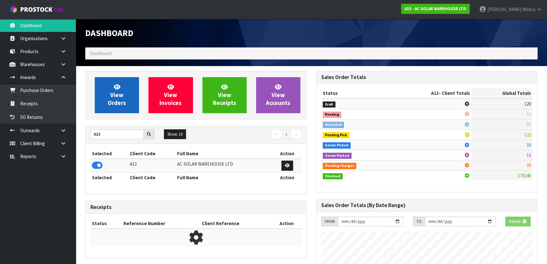
scroll to position [467, 230]
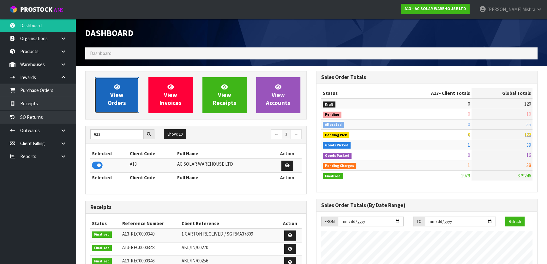
click at [114, 106] on span "View Orders" at bounding box center [117, 95] width 18 height 24
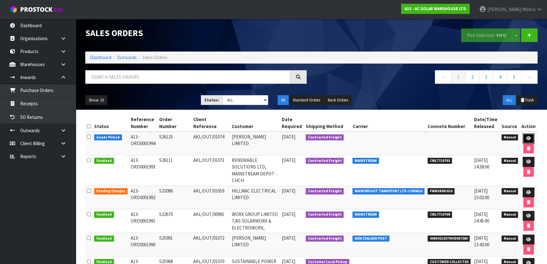
click at [529, 135] on link at bounding box center [529, 138] width 12 height 10
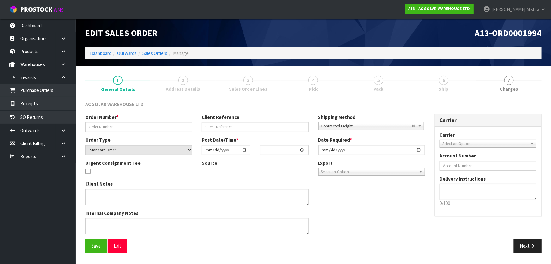
type input "S26123"
type input "AKL/OUT/01074"
select select "number:0"
type input "[DATE]"
type input "13:10:00.000"
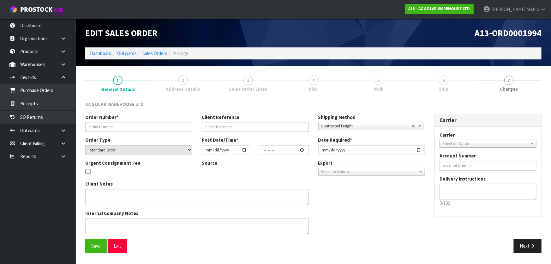
type input "[DATE]"
type textarea "SEND WITH NZ POST"
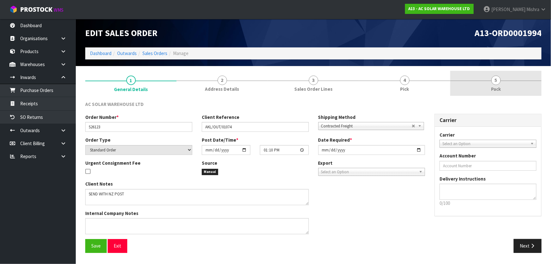
click at [476, 83] on link "5 Pack" at bounding box center [495, 83] width 91 height 25
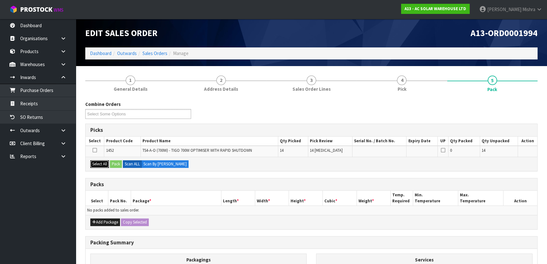
click at [98, 163] on button "Select All" at bounding box center [99, 164] width 19 height 8
drag, startPoint x: 113, startPoint y: 163, endPoint x: 116, endPoint y: 165, distance: 3.4
click at [116, 165] on button "Pack" at bounding box center [116, 164] width 12 height 8
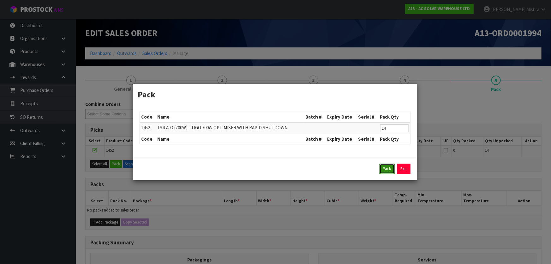
click at [384, 168] on button "Pack" at bounding box center [387, 169] width 15 height 10
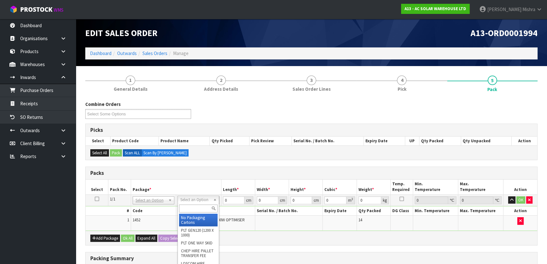
click at [184, 212] on input "text" at bounding box center [198, 208] width 39 height 8
type input "oc"
drag, startPoint x: 188, startPoint y: 220, endPoint x: 200, endPoint y: 213, distance: 13.8
type input "7"
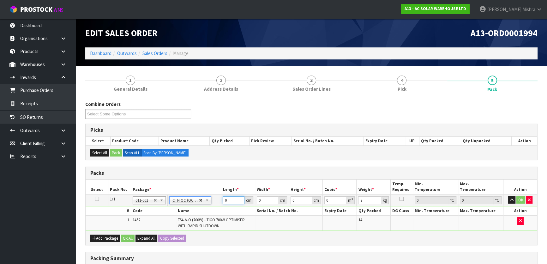
drag, startPoint x: 230, startPoint y: 201, endPoint x: 201, endPoint y: 201, distance: 28.4
drag, startPoint x: 192, startPoint y: 198, endPoint x: 192, endPoint y: 203, distance: 5.1
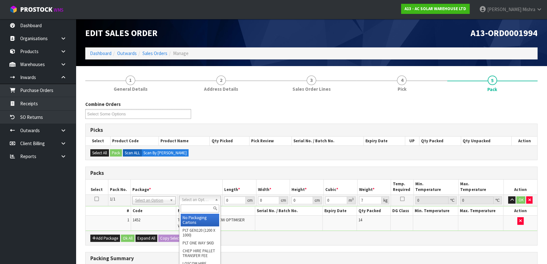
click at [191, 208] on input "text" at bounding box center [200, 208] width 39 height 8
type input "oc"
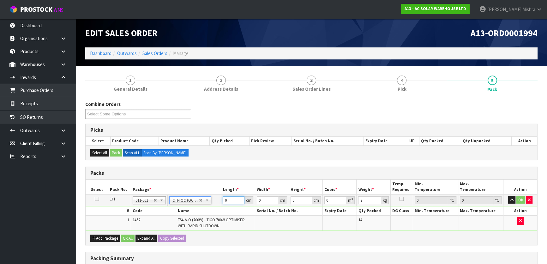
drag, startPoint x: 230, startPoint y: 202, endPoint x: 215, endPoint y: 202, distance: 14.5
click at [215, 202] on tr "1/1 NONE 007-001 007-002 007-004 007-009 007-013 007-014 007-015 007-017 007-01…" at bounding box center [311, 199] width 451 height 11
type input "42"
type input "27"
type input "2"
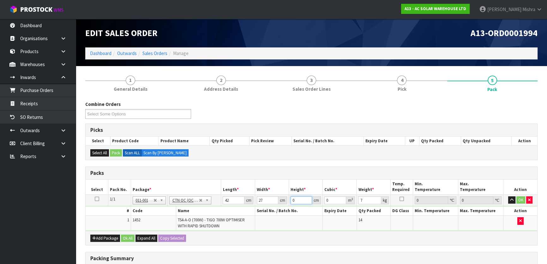
type input "0.002268"
type input "26"
type input "0.029484"
type input "26"
type input "9"
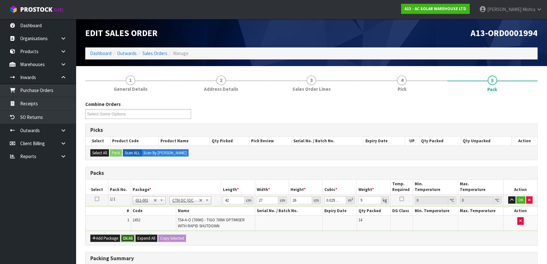
click at [129, 235] on button "Ok All" at bounding box center [128, 238] width 14 height 8
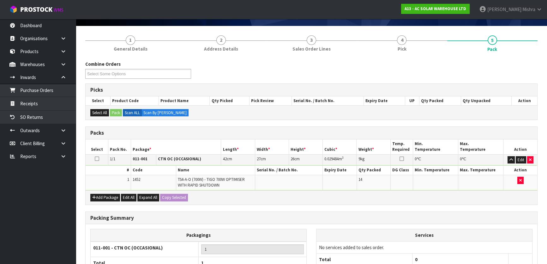
scroll to position [99, 0]
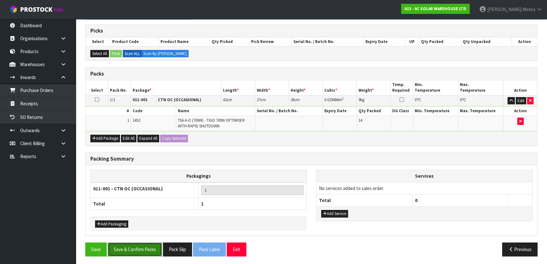
click at [128, 243] on button "Save & Confirm Packs" at bounding box center [135, 249] width 54 height 14
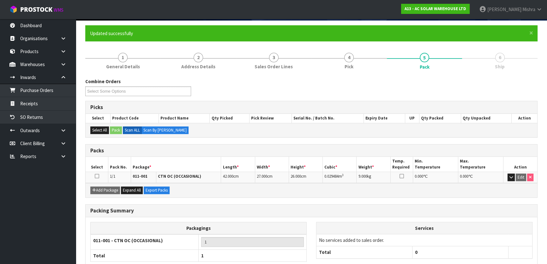
scroll to position [83, 0]
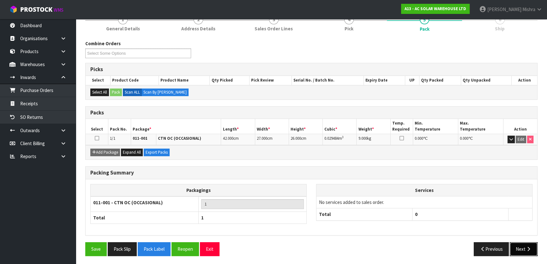
click at [521, 246] on button "Next" at bounding box center [524, 249] width 28 height 14
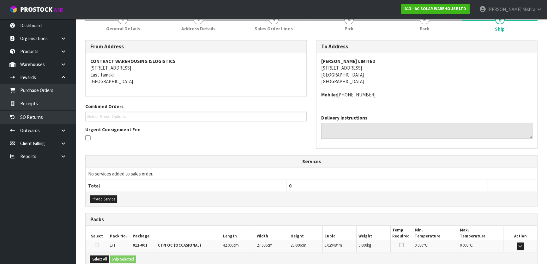
scroll to position [152, 0]
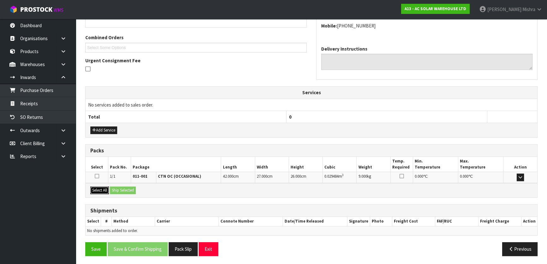
drag, startPoint x: 102, startPoint y: 189, endPoint x: 130, endPoint y: 191, distance: 27.9
click at [102, 189] on button "Select All" at bounding box center [99, 190] width 19 height 8
click at [127, 187] on button "Ship Selected" at bounding box center [123, 190] width 26 height 8
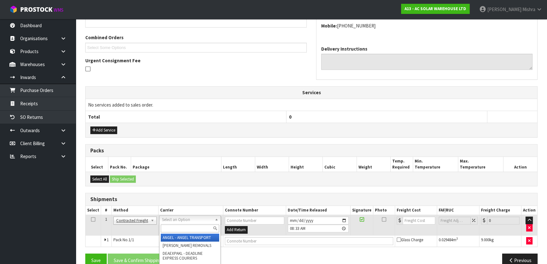
click at [175, 229] on input "text" at bounding box center [190, 228] width 58 height 8
type input "nzp"
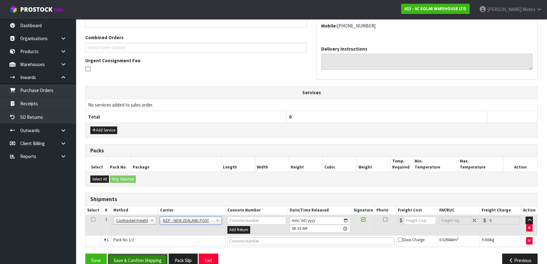
click at [148, 256] on button "Save & Confirm Shipping" at bounding box center [138, 260] width 60 height 14
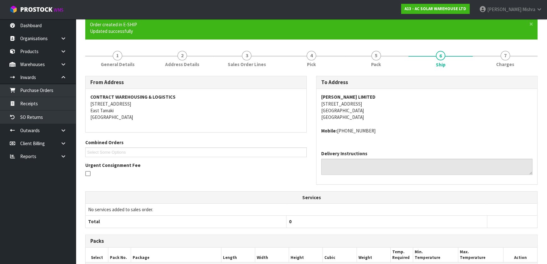
scroll to position [155, 0]
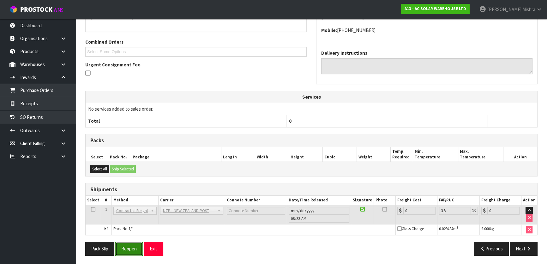
click at [135, 249] on button "Reopen" at bounding box center [128, 249] width 27 height 14
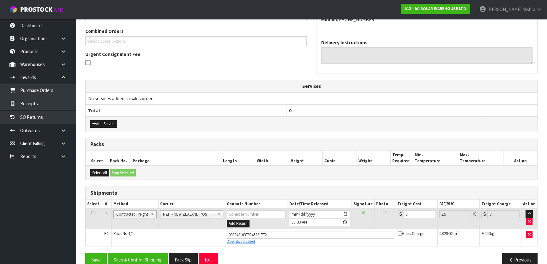
scroll to position [169, 0]
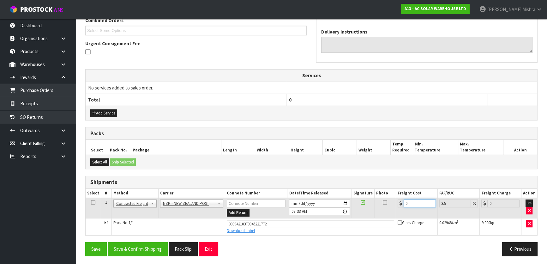
drag, startPoint x: 414, startPoint y: 203, endPoint x: 364, endPoint y: 196, distance: 50.1
click at [364, 196] on table "Select # Method Carrier Connote Number Date/Time Released Signature Photo Freig…" at bounding box center [311, 211] width 451 height 46
type input "8"
type input "8.28"
type input "8.4"
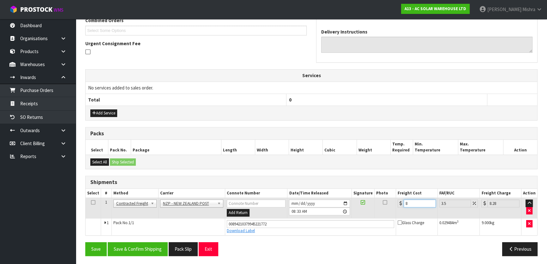
type input "8.69"
type input "8.45"
type input "8.75"
type input "8.45"
click at [137, 246] on button "Save & Confirm Shipping" at bounding box center [138, 249] width 60 height 14
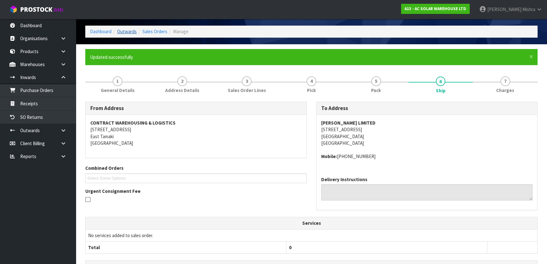
scroll to position [0, 0]
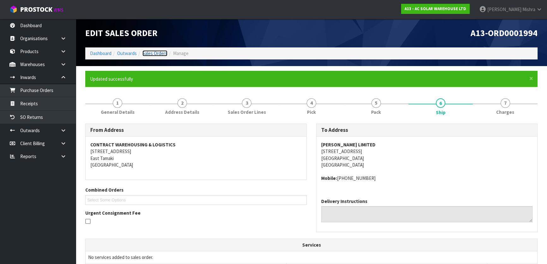
click at [157, 54] on link "Sales Orders" at bounding box center [154, 53] width 25 height 6
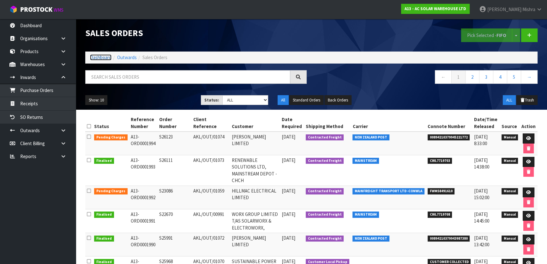
click at [105, 57] on link "Dashboard" at bounding box center [100, 57] width 21 height 6
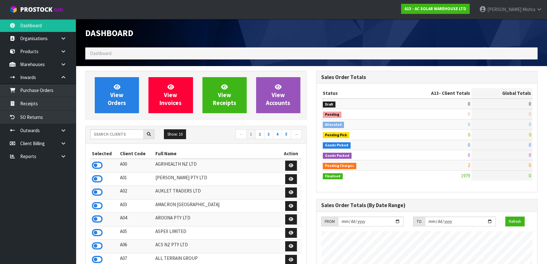
scroll to position [467, 230]
click at [109, 138] on input "text" at bounding box center [116, 134] width 53 height 10
type input "E04"
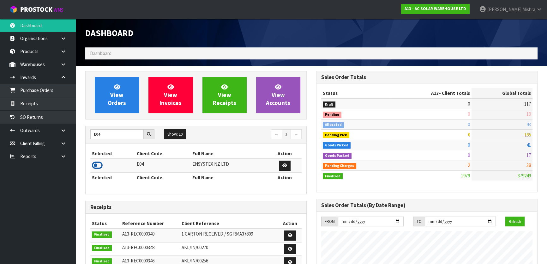
click at [94, 168] on icon at bounding box center [97, 164] width 11 height 9
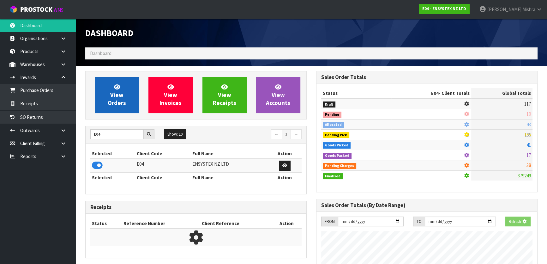
scroll to position [393, 230]
click at [107, 107] on link "View Orders" at bounding box center [117, 95] width 44 height 36
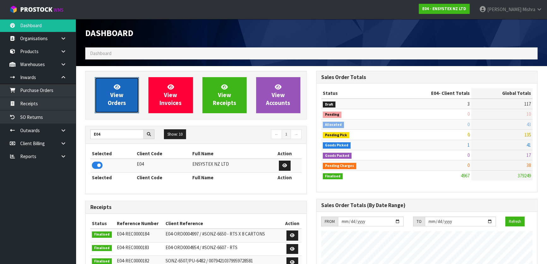
scroll to position [477, 230]
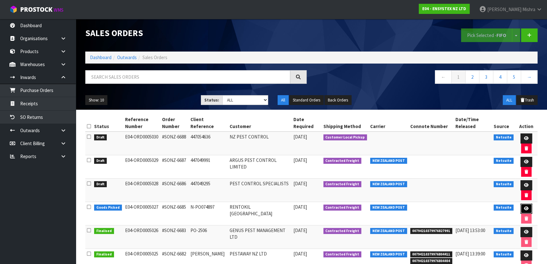
click at [527, 205] on link at bounding box center [526, 208] width 12 height 10
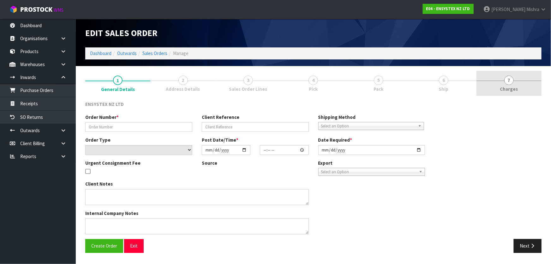
type input "#SONZ-6685"
type input "N-PO074897"
select select "number:0"
type input "[DATE]"
type input "12:45:18.000"
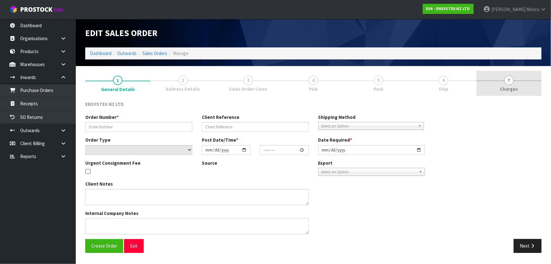
type input "[DATE]"
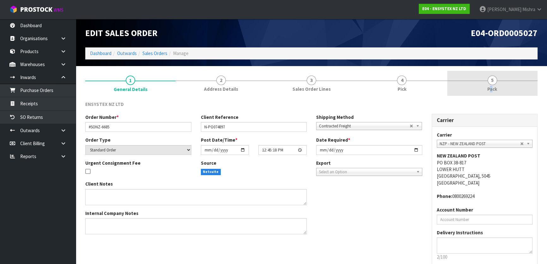
click at [491, 86] on span "Pack" at bounding box center [492, 89] width 10 height 7
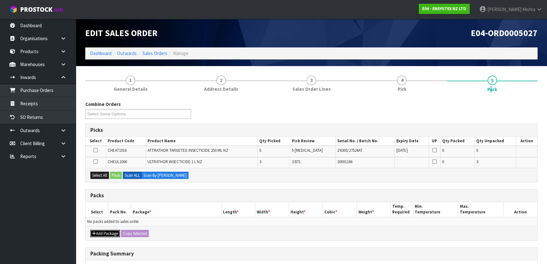
click at [106, 230] on button "Add Package" at bounding box center [105, 234] width 30 height 8
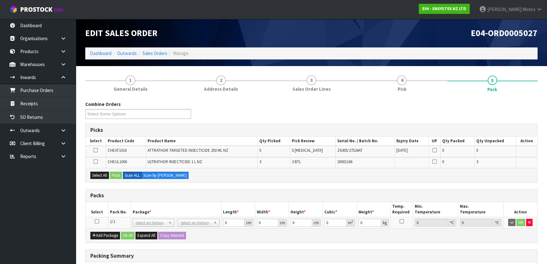
click at [97, 215] on th "Select" at bounding box center [97, 209] width 23 height 15
click at [95, 221] on icon at bounding box center [97, 221] width 4 height 0
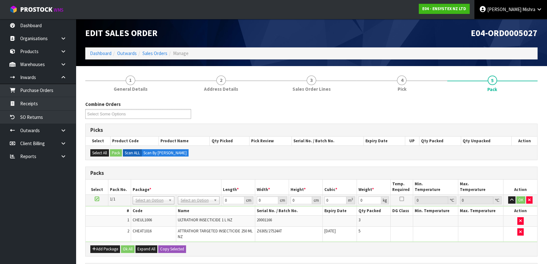
click at [531, 9] on span "Mishra" at bounding box center [528, 9] width 13 height 6
click at [517, 25] on link "Logout" at bounding box center [522, 25] width 50 height 9
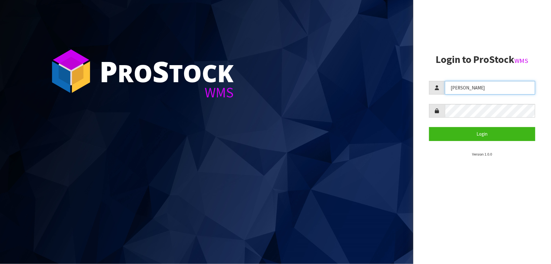
drag, startPoint x: 461, startPoint y: 88, endPoint x: 465, endPoint y: 87, distance: 4.0
click at [431, 93] on div "[PERSON_NAME]" at bounding box center [482, 88] width 106 height 14
type input "p"
type input "[PERSON_NAME]"
click at [429, 127] on button "Login" at bounding box center [482, 134] width 106 height 14
